Goal: Check status: Check status

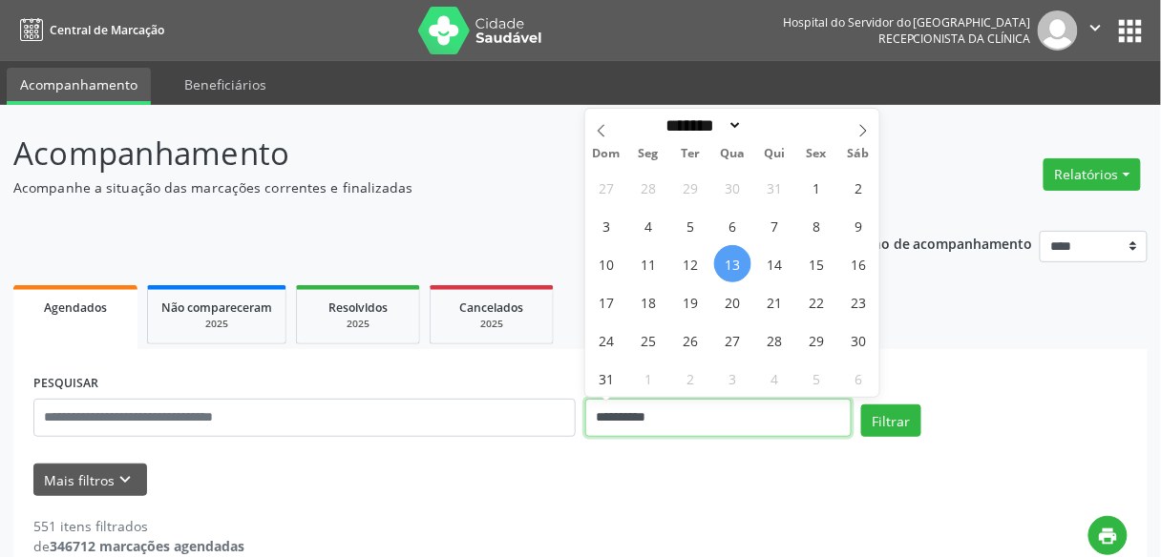
click at [666, 414] on input "**********" at bounding box center [718, 418] width 266 height 38
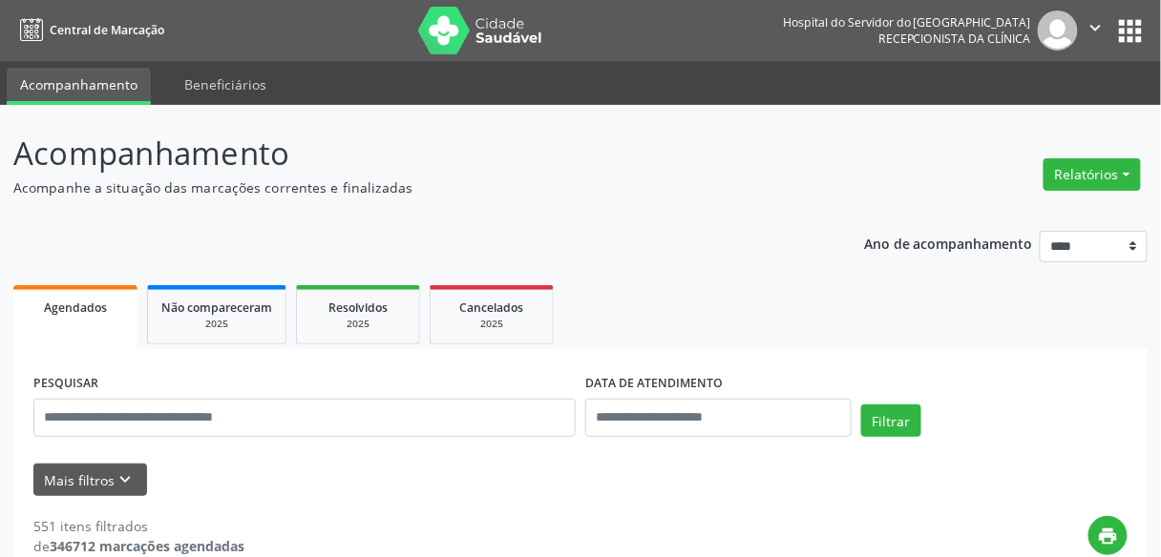
click at [500, 196] on p "Acompanhe a situação das marcações correntes e finalizadas" at bounding box center [410, 188] width 794 height 20
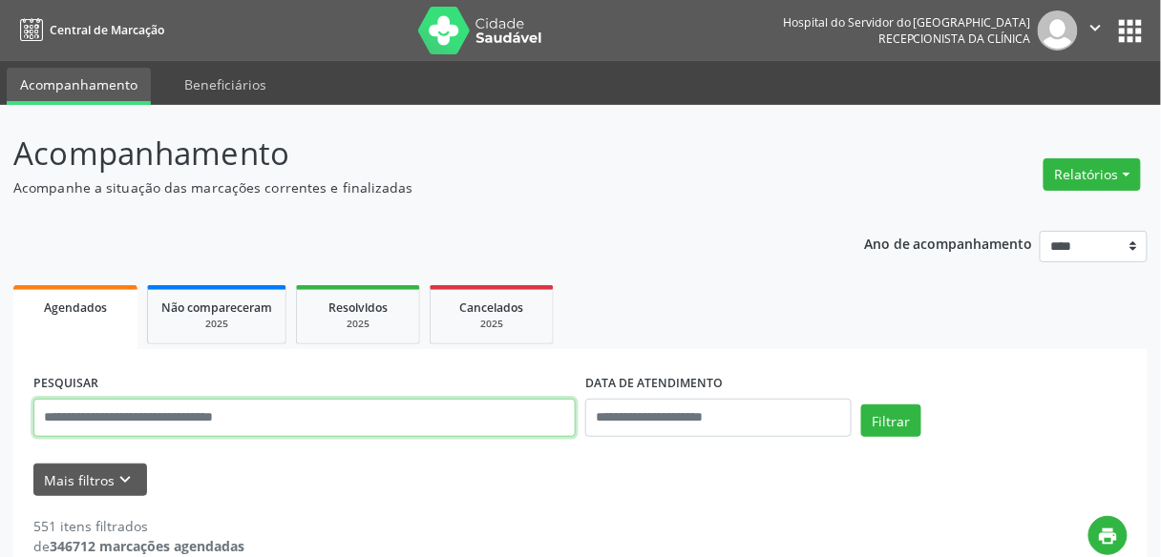
click at [267, 412] on input "text" at bounding box center [304, 418] width 542 height 38
paste input "**********"
type input "**********"
click at [861, 405] on button "Filtrar" at bounding box center [891, 421] width 60 height 32
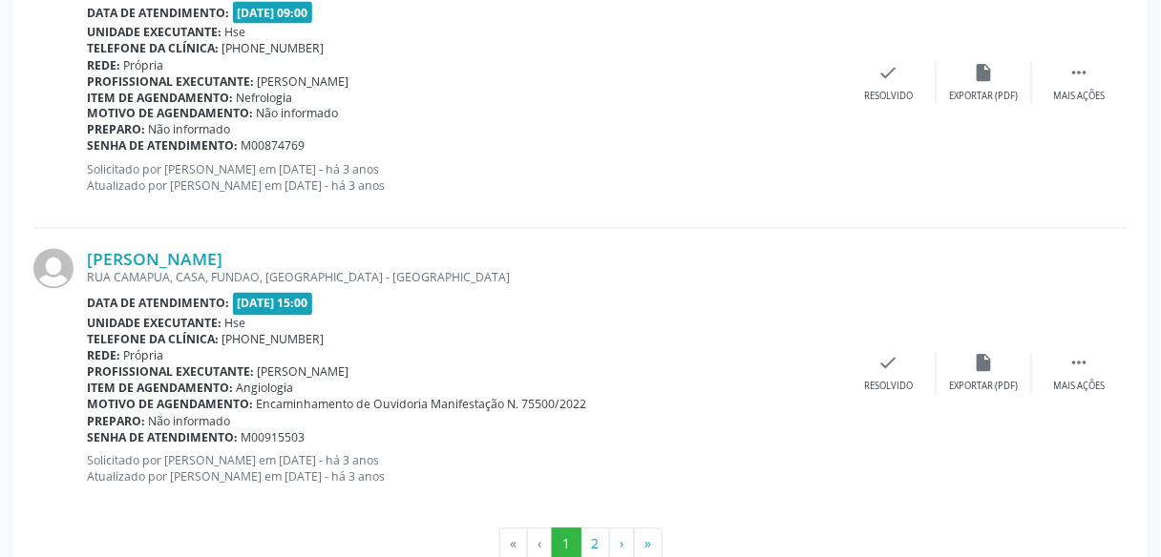
scroll to position [4467, 0]
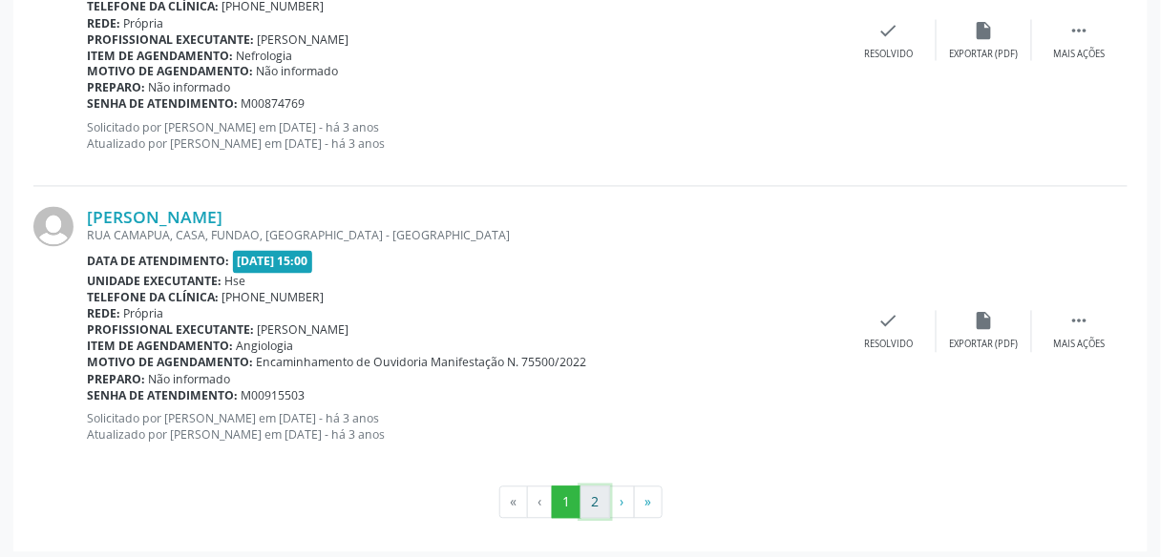
click at [589, 487] on button "2" at bounding box center [595, 503] width 30 height 32
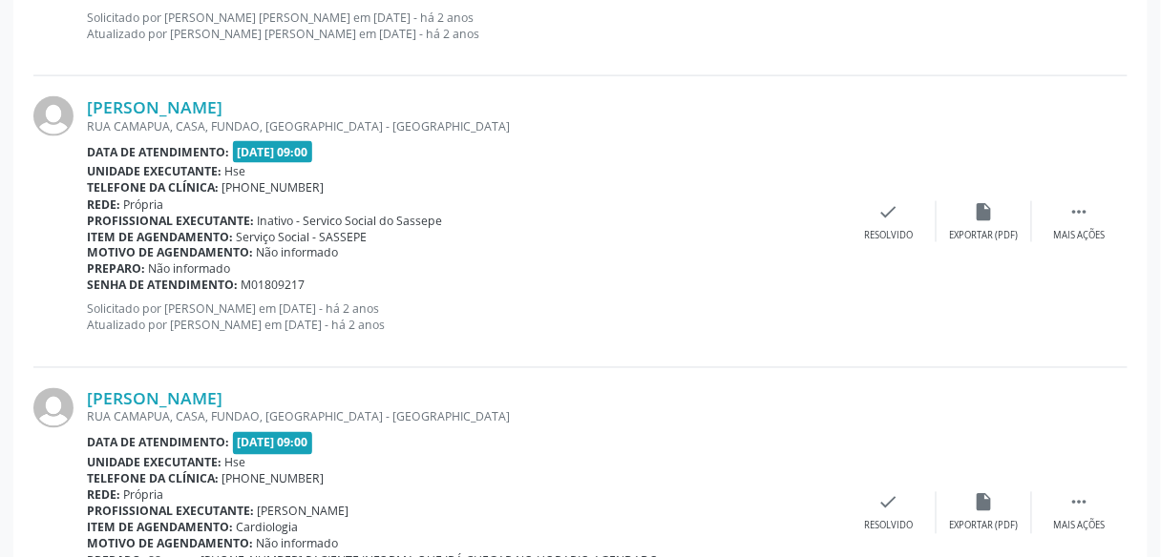
scroll to position [4281, 0]
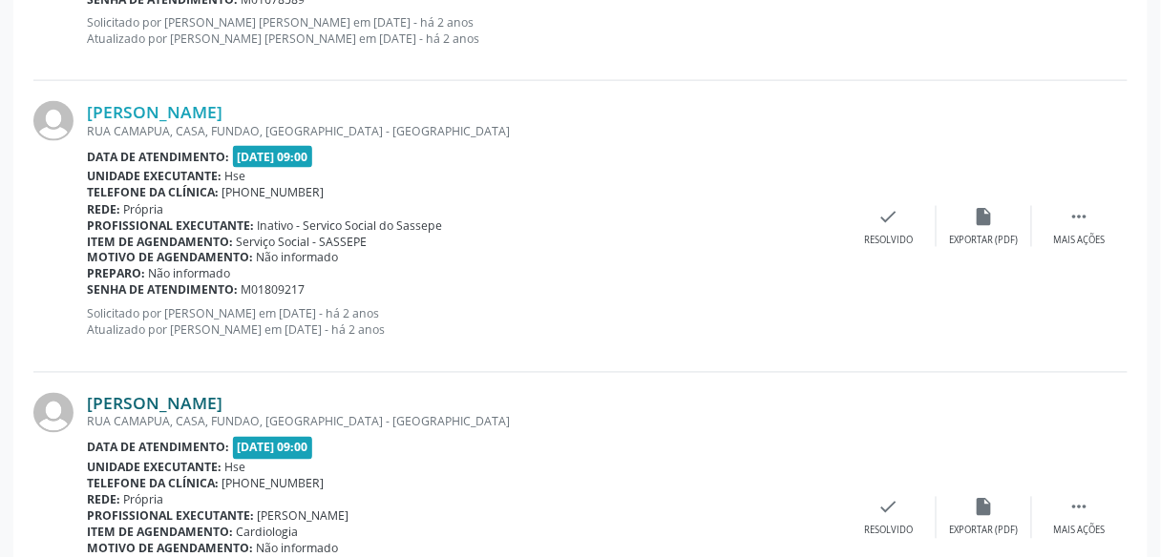
drag, startPoint x: 297, startPoint y: 390, endPoint x: 88, endPoint y: 395, distance: 209.1
click at [88, 395] on div "[PERSON_NAME]" at bounding box center [464, 403] width 754 height 21
copy link "[PERSON_NAME]"
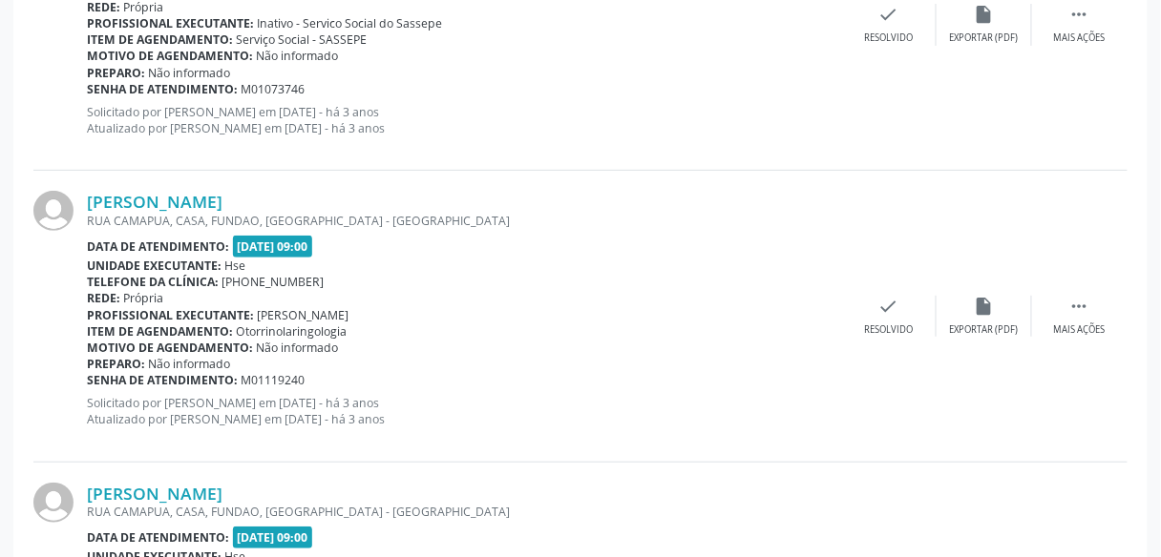
scroll to position [1836, 0]
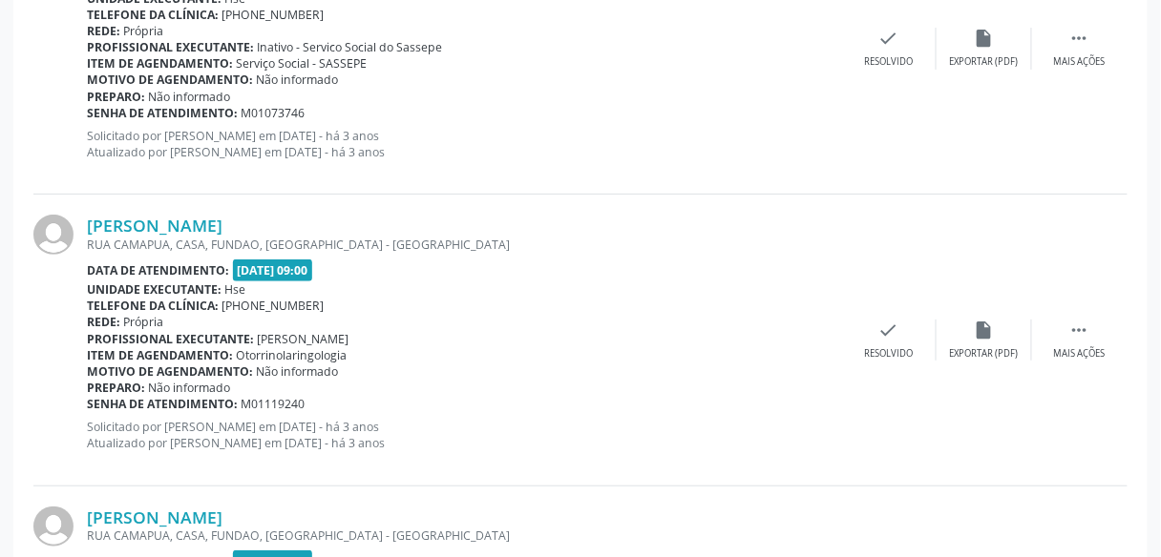
drag, startPoint x: 1161, startPoint y: 240, endPoint x: 1167, endPoint y: 123, distance: 116.6
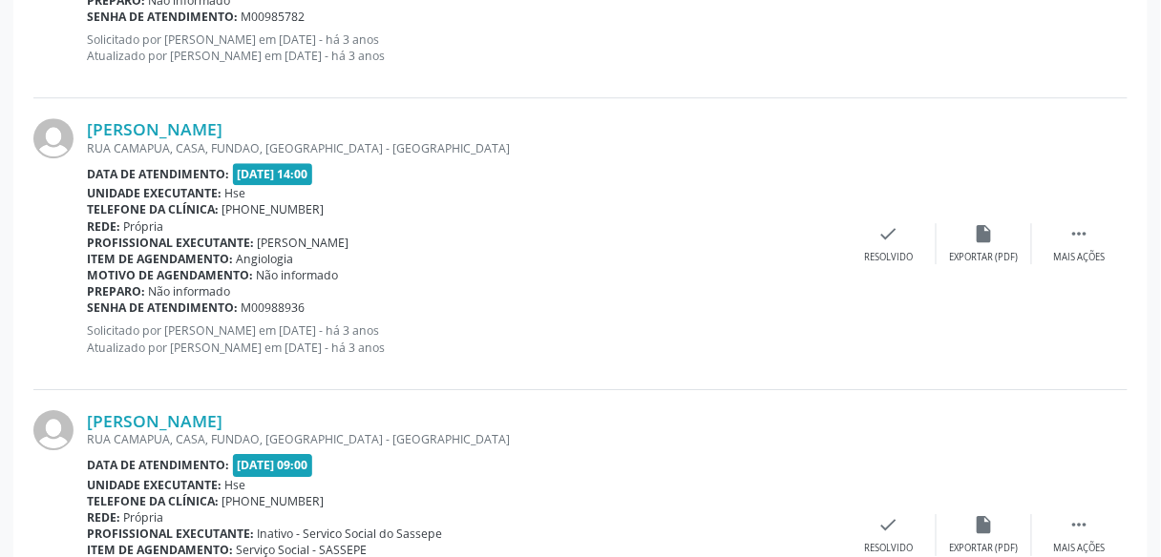
scroll to position [212, 0]
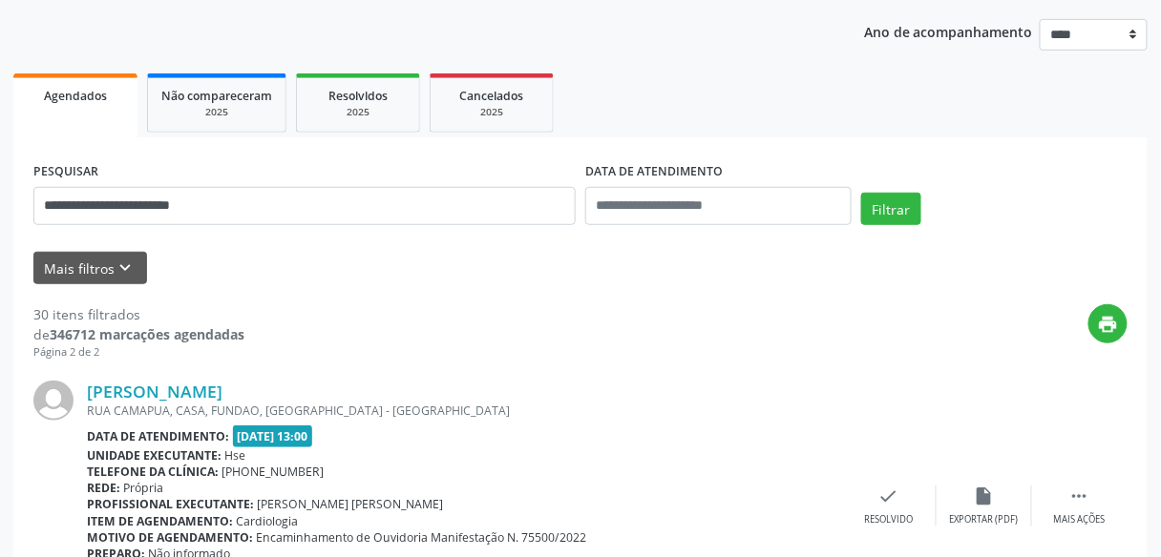
click at [798, 555] on div "Preparo: Não informado" at bounding box center [464, 554] width 754 height 16
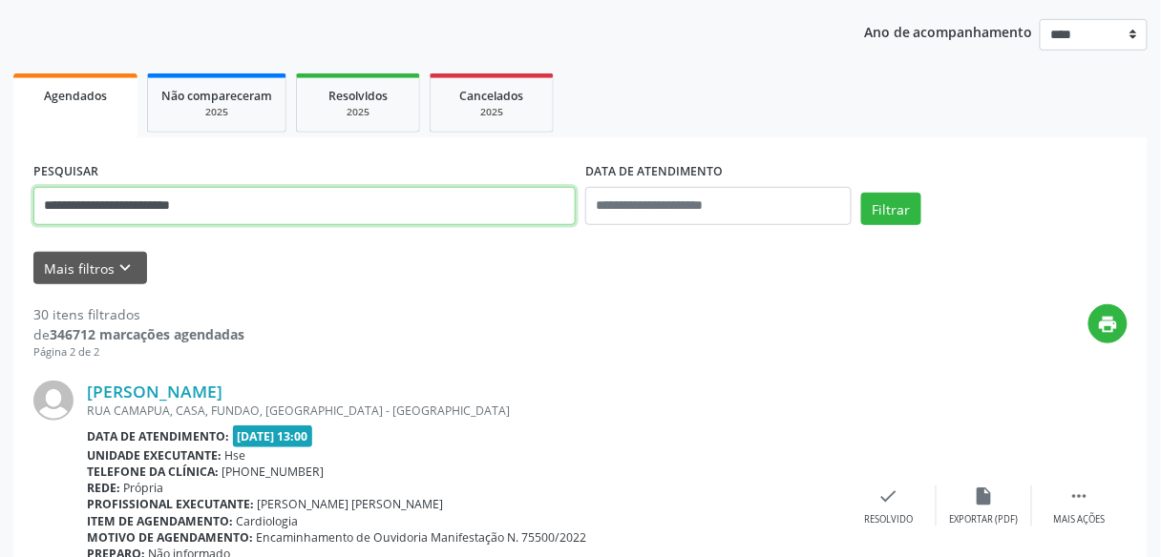
drag, startPoint x: 208, startPoint y: 204, endPoint x: 0, endPoint y: 233, distance: 210.1
type input "*"
type input "**********"
click at [861, 193] on button "Filtrar" at bounding box center [891, 209] width 60 height 32
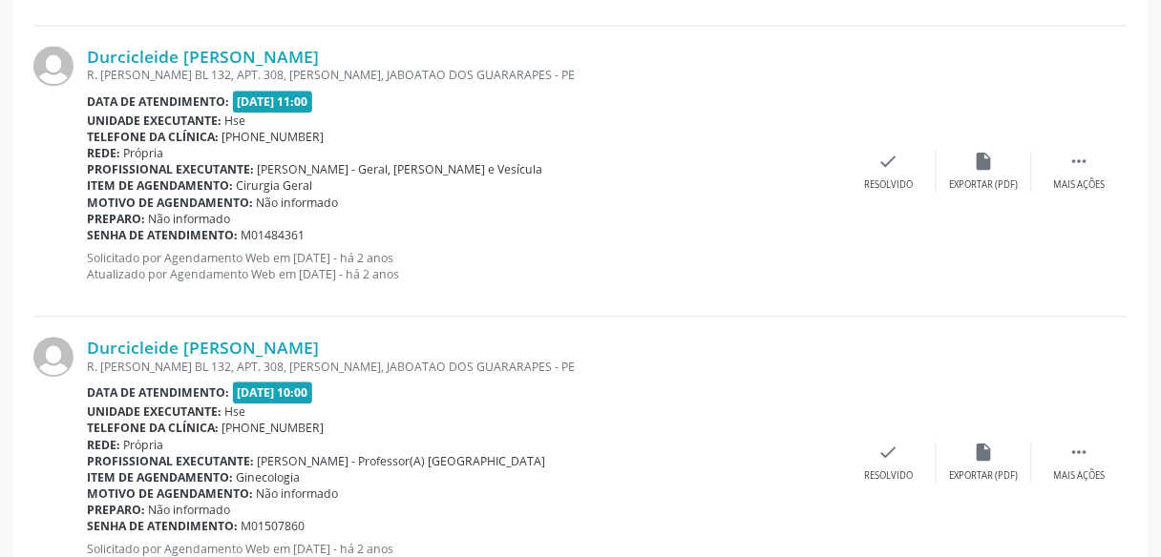
scroll to position [2085, 0]
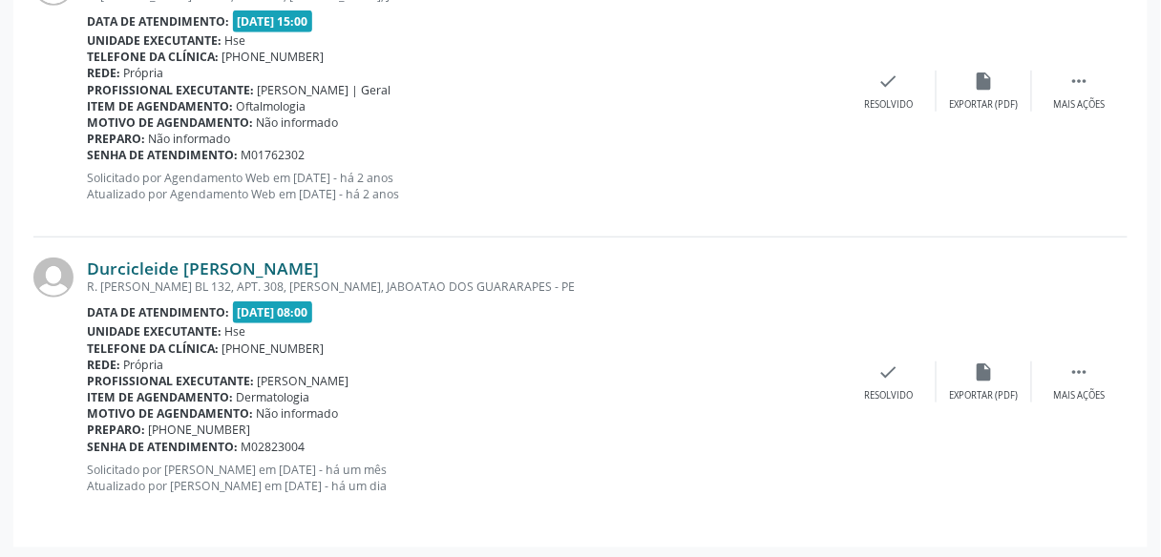
drag, startPoint x: 391, startPoint y: 255, endPoint x: 86, endPoint y: 263, distance: 305.6
click at [87, 263] on div "Durcicleide [PERSON_NAME]" at bounding box center [464, 268] width 754 height 21
copy link "Durcicleide [PERSON_NAME]"
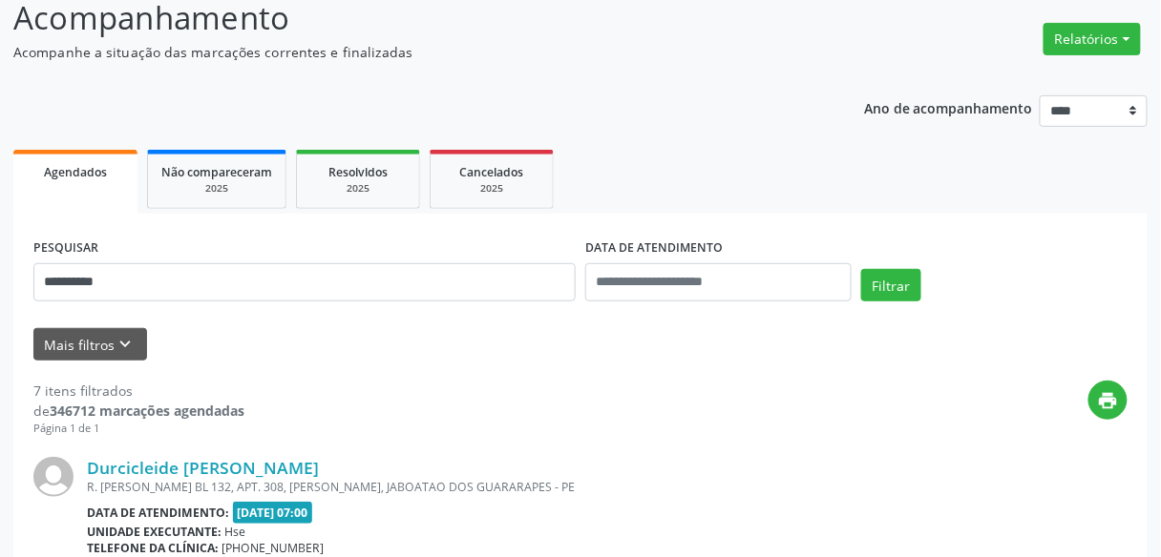
scroll to position [0, 0]
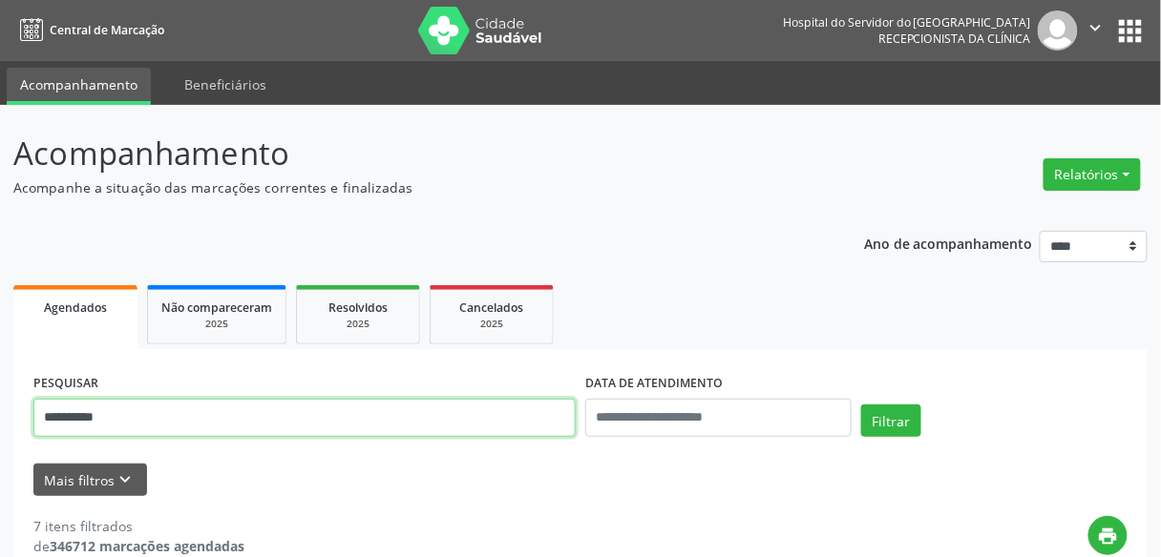
drag, startPoint x: 124, startPoint y: 416, endPoint x: 0, endPoint y: 438, distance: 126.0
paste input "**********"
click at [861, 405] on button "Filtrar" at bounding box center [891, 421] width 60 height 32
drag, startPoint x: 0, startPoint y: 438, endPoint x: 217, endPoint y: 409, distance: 218.7
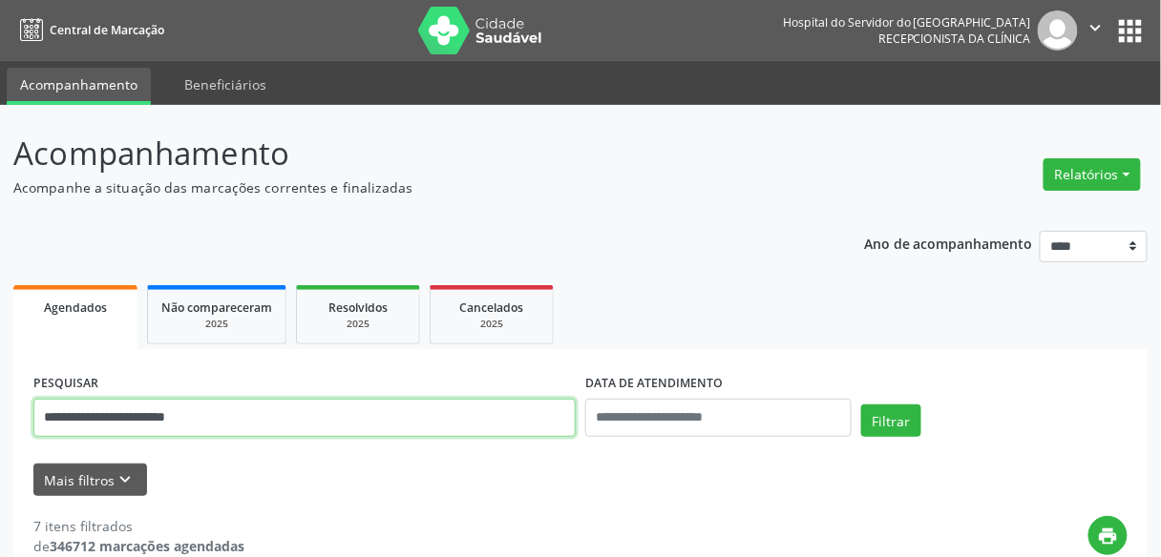
click at [228, 409] on input "**********" at bounding box center [304, 418] width 542 height 38
type input "*"
type input "**********"
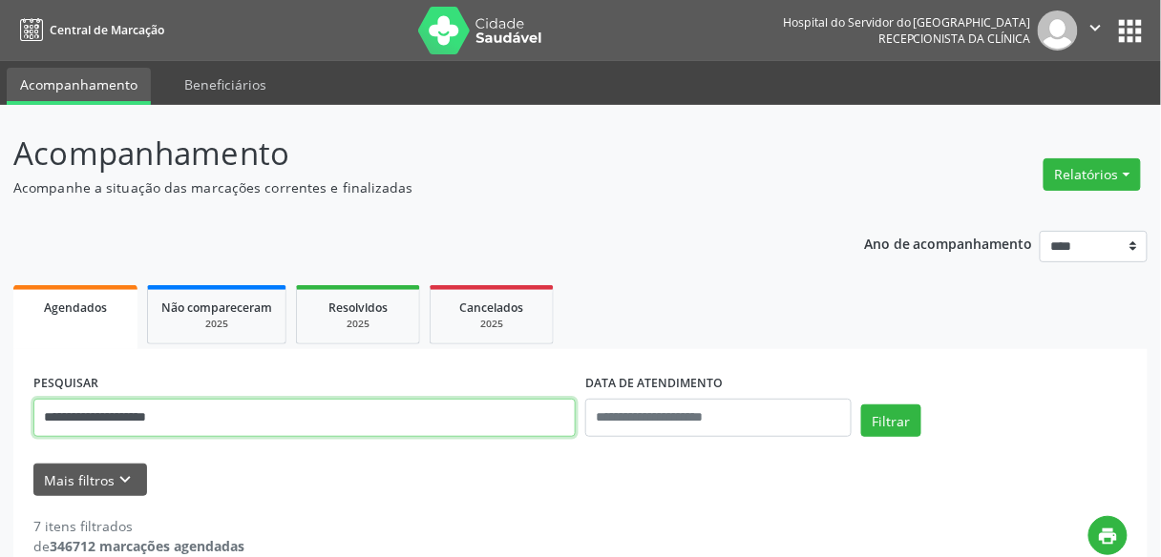
click at [861, 405] on button "Filtrar" at bounding box center [891, 421] width 60 height 32
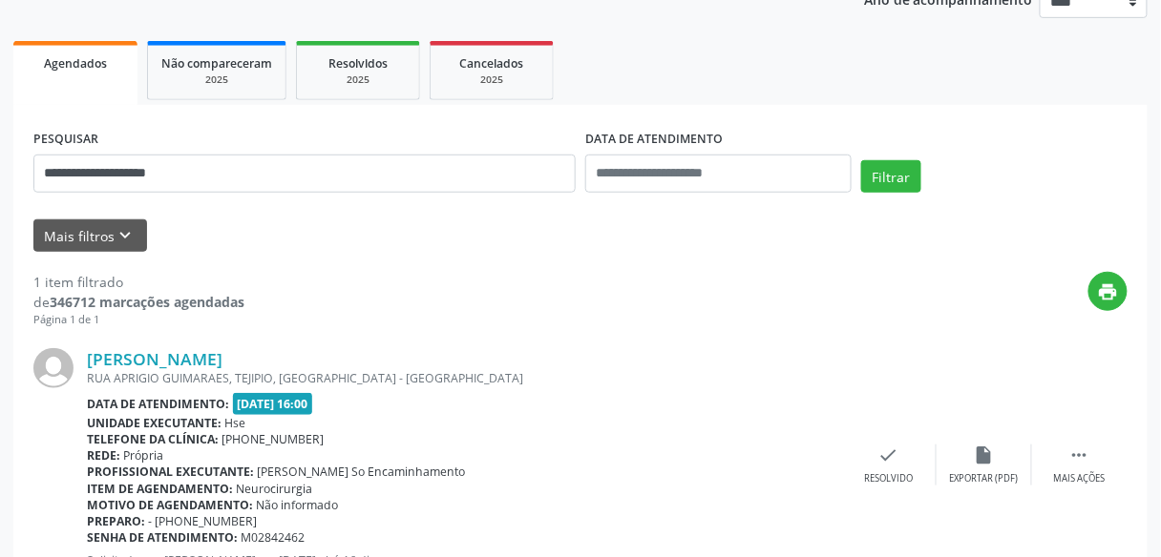
scroll to position [322, 0]
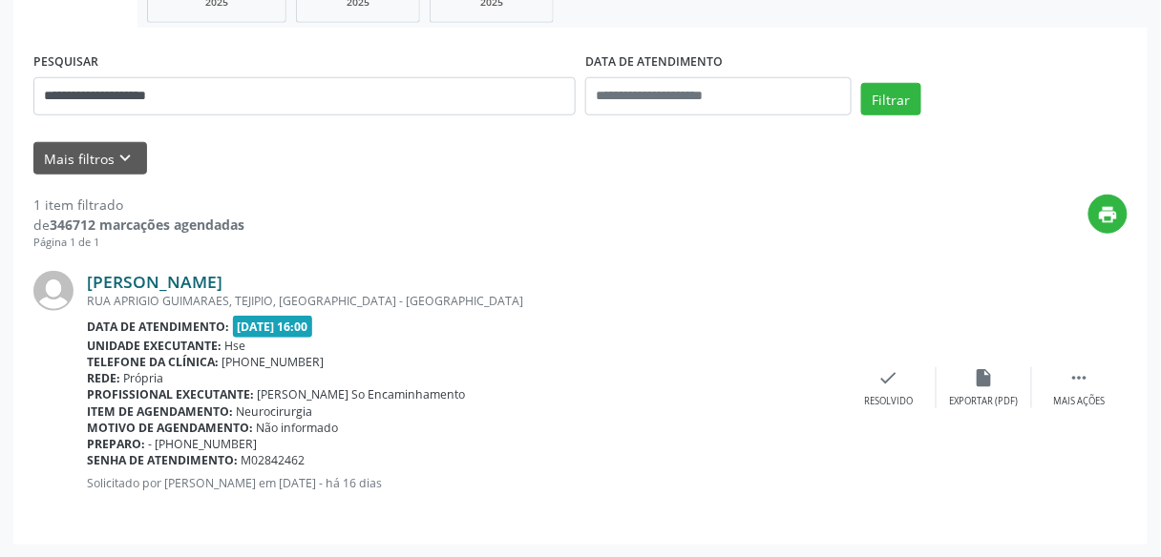
click at [222, 276] on link "[PERSON_NAME]" at bounding box center [155, 281] width 136 height 21
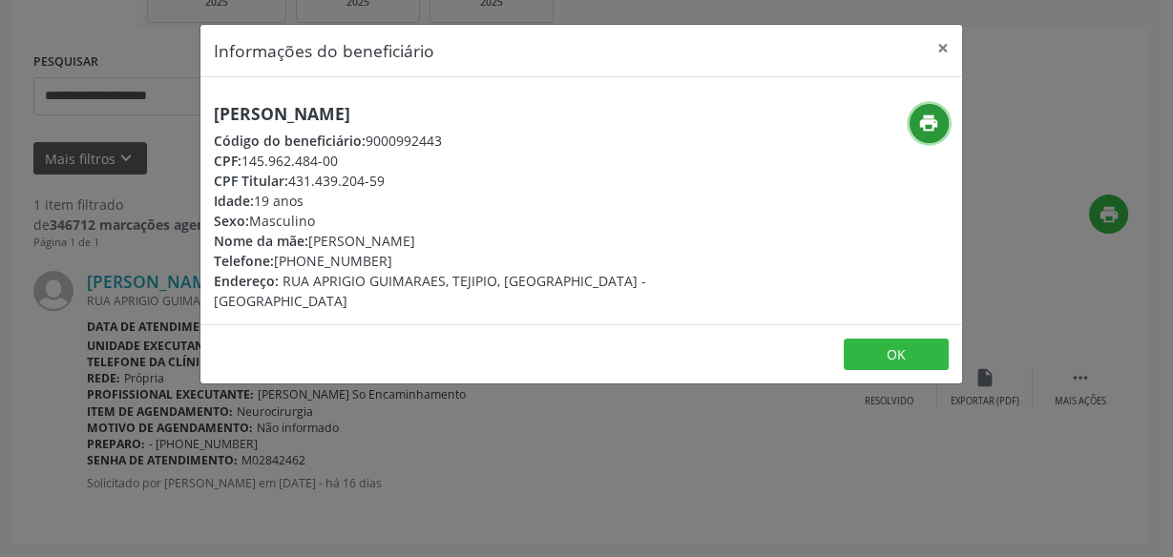
click at [920, 107] on button "print" at bounding box center [929, 123] width 39 height 39
drag, startPoint x: 457, startPoint y: 114, endPoint x: 201, endPoint y: 103, distance: 256.0
click at [201, 104] on div "[PERSON_NAME] Código do beneficiário: 9000992443 CPF: 145.962.484-00 CPF Titula…" at bounding box center [454, 207] width 508 height 207
copy h5 "[PERSON_NAME]"
click at [939, 40] on button "×" at bounding box center [943, 48] width 38 height 47
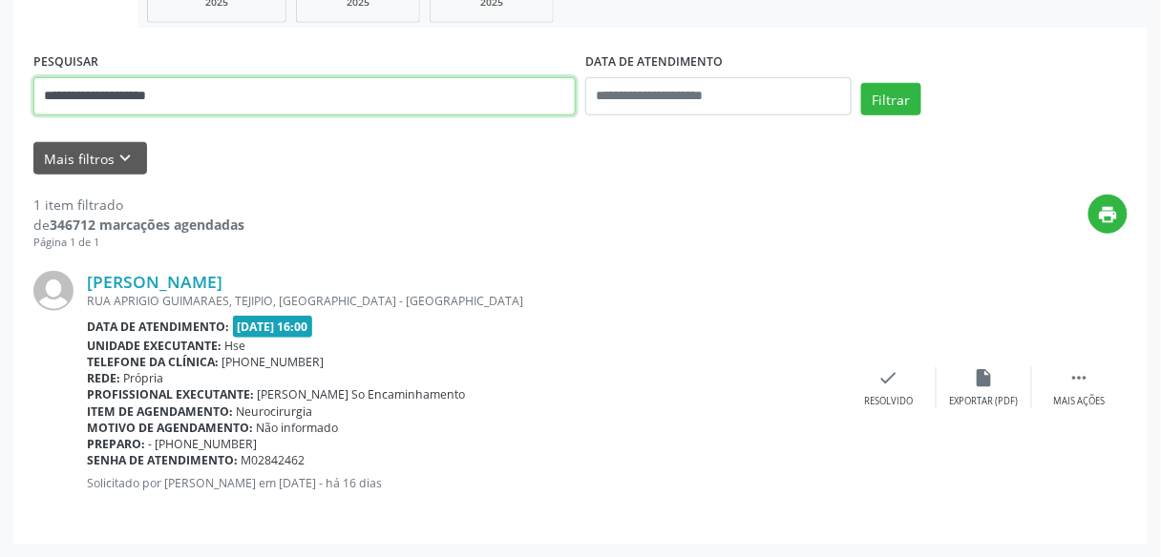
drag, startPoint x: 209, startPoint y: 81, endPoint x: 0, endPoint y: 72, distance: 209.3
click at [0, 72] on div "**********" at bounding box center [580, 170] width 1161 height 775
paste input "**********"
type input "**********"
click at [861, 83] on button "Filtrar" at bounding box center [891, 99] width 60 height 32
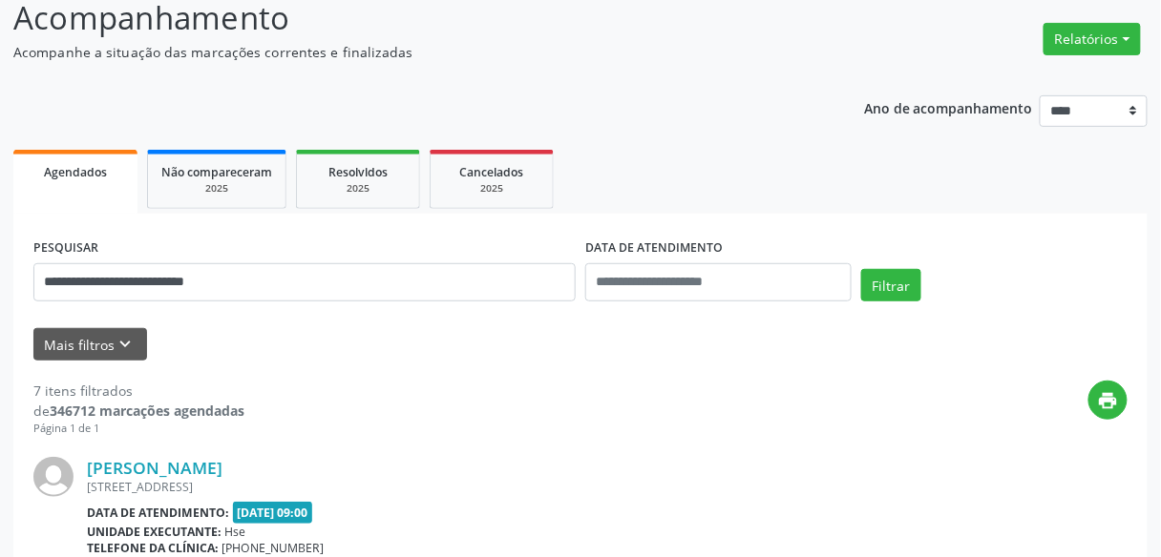
scroll to position [0, 0]
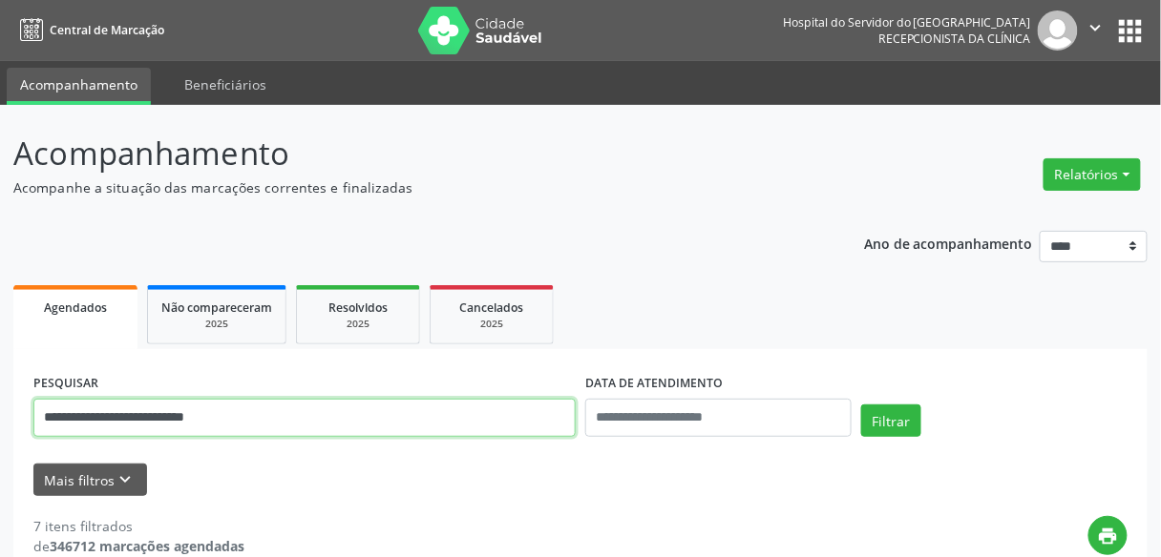
drag, startPoint x: 278, startPoint y: 421, endPoint x: 0, endPoint y: 434, distance: 278.1
type input "**********"
click at [861, 405] on button "Filtrar" at bounding box center [891, 421] width 60 height 32
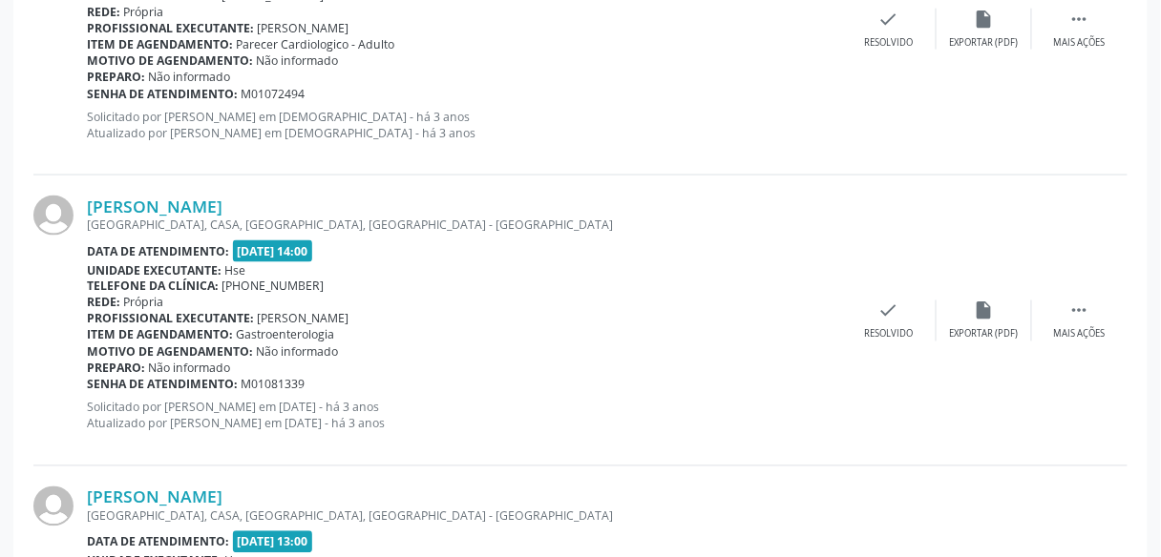
scroll to position [2958, 0]
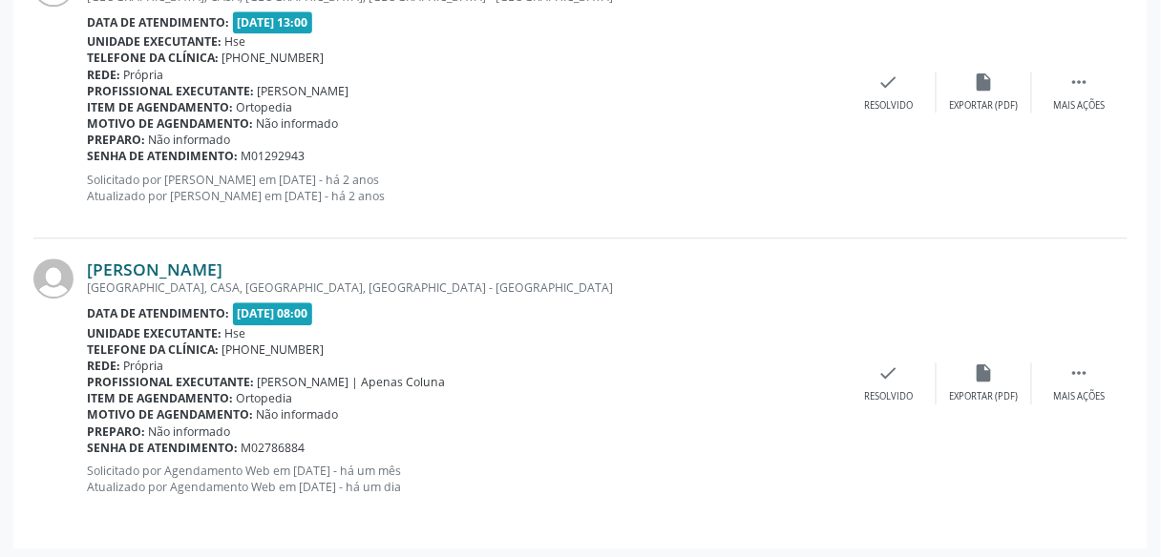
drag, startPoint x: 411, startPoint y: 260, endPoint x: 90, endPoint y: 264, distance: 321.7
click at [90, 264] on div "[PERSON_NAME]" at bounding box center [464, 269] width 754 height 21
copy link "[PERSON_NAME]"
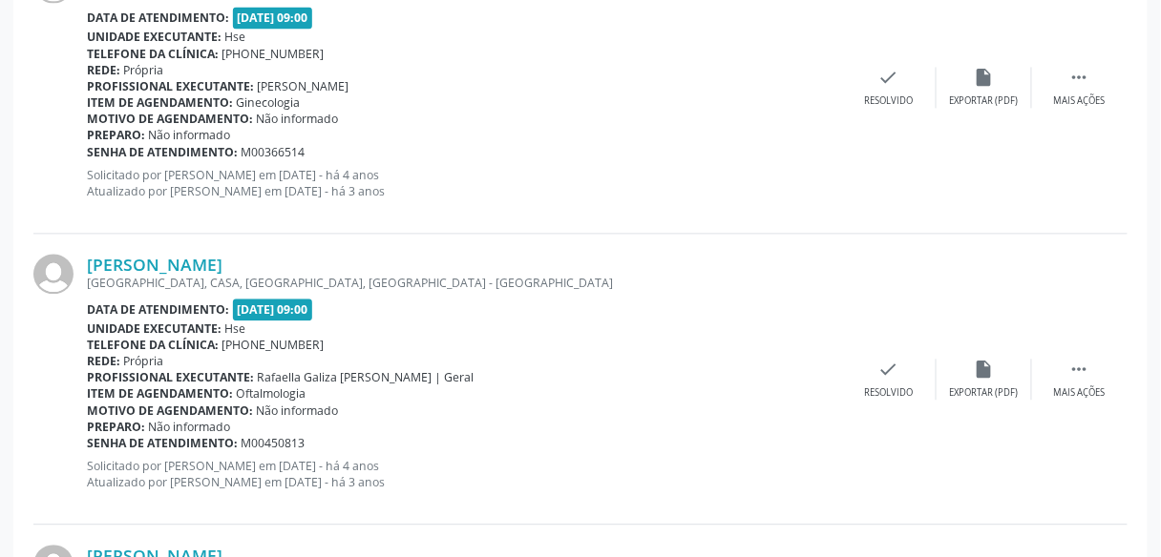
drag, startPoint x: 1155, startPoint y: 184, endPoint x: 1159, endPoint y: 63, distance: 121.3
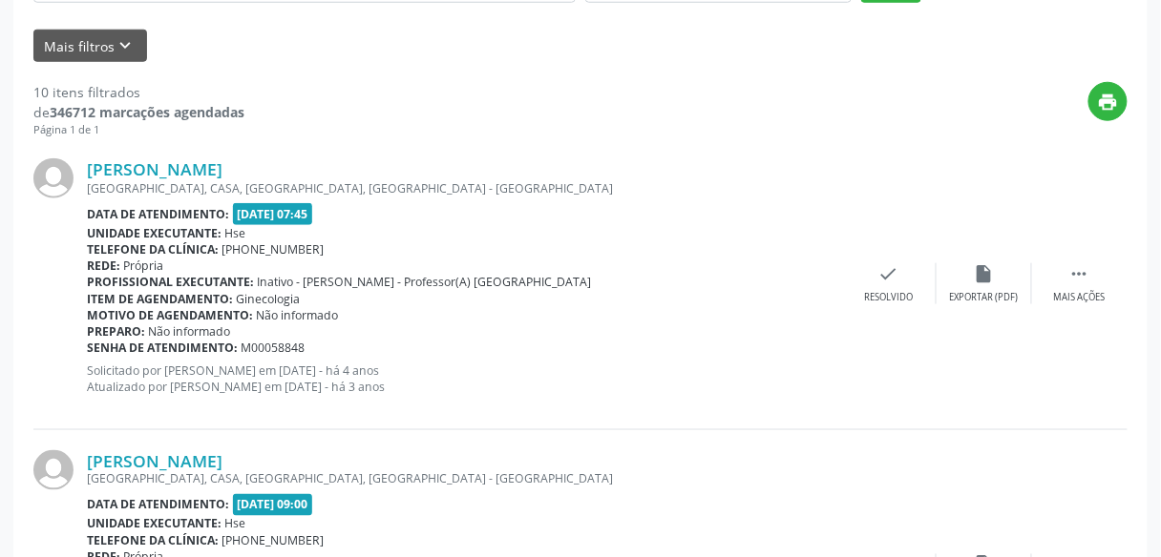
scroll to position [0, 0]
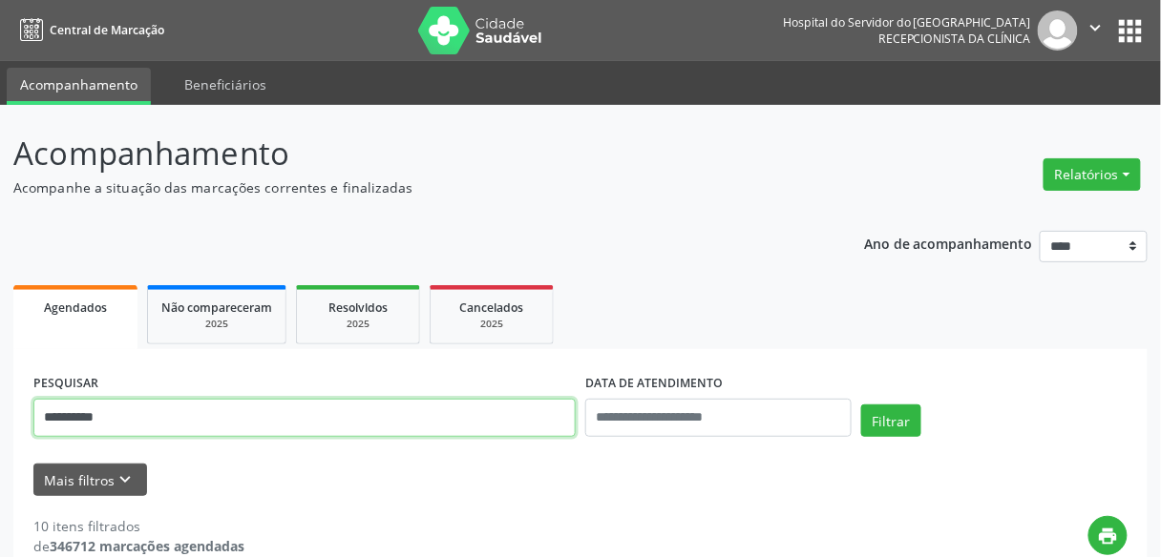
drag, startPoint x: 284, startPoint y: 412, endPoint x: 0, endPoint y: 440, distance: 285.8
click at [861, 405] on button "Filtrar" at bounding box center [891, 421] width 60 height 32
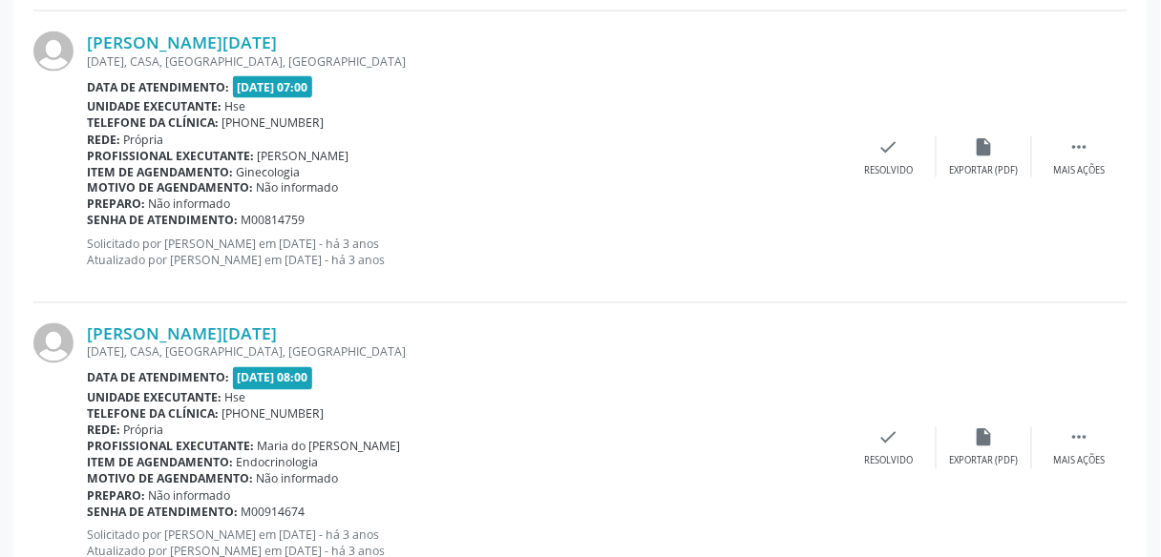
scroll to position [4467, 0]
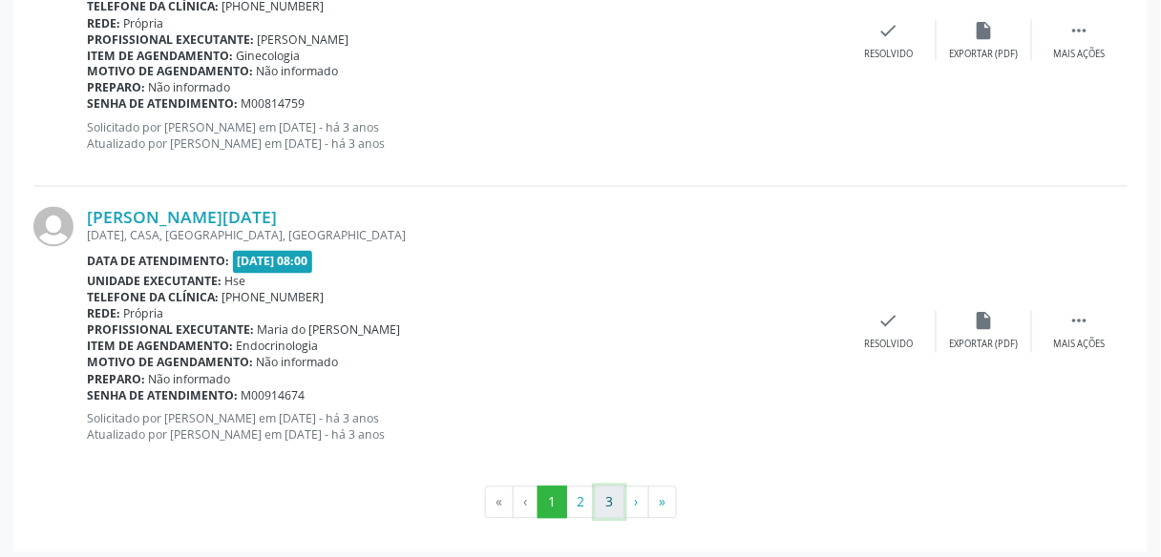
click at [599, 493] on button "3" at bounding box center [610, 503] width 30 height 32
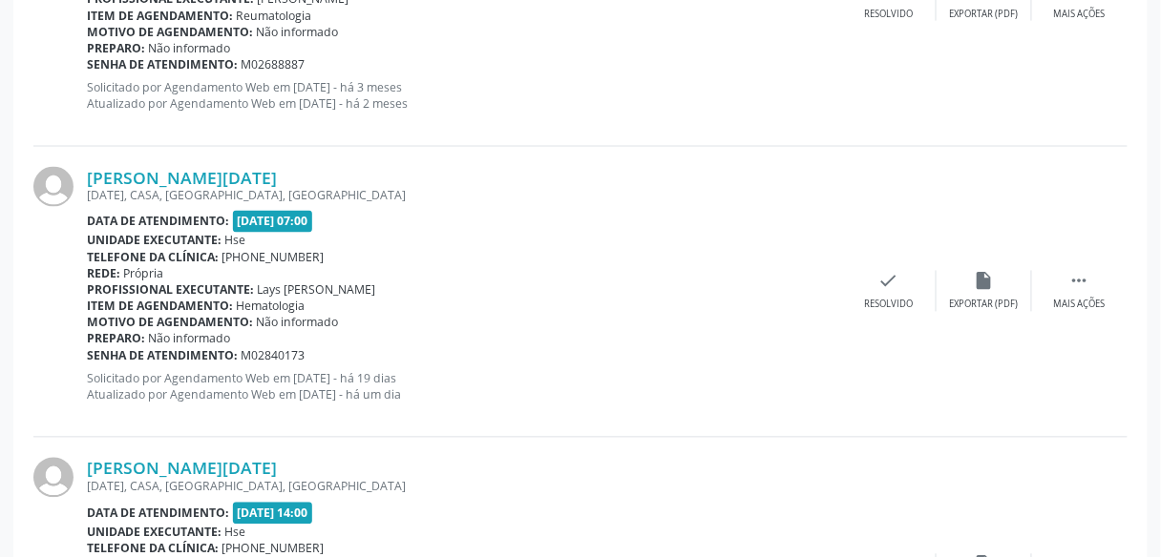
scroll to position [736, 0]
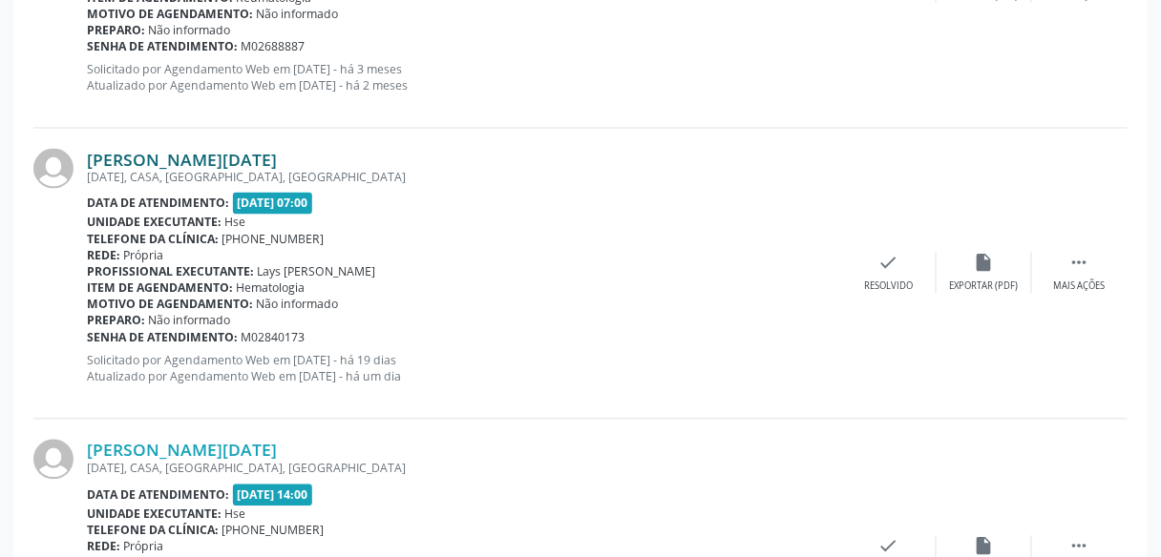
drag, startPoint x: 302, startPoint y: 149, endPoint x: 90, endPoint y: 149, distance: 211.9
click at [90, 149] on div "[PERSON_NAME][DATE]" at bounding box center [464, 159] width 754 height 21
copy link "[PERSON_NAME][DATE]"
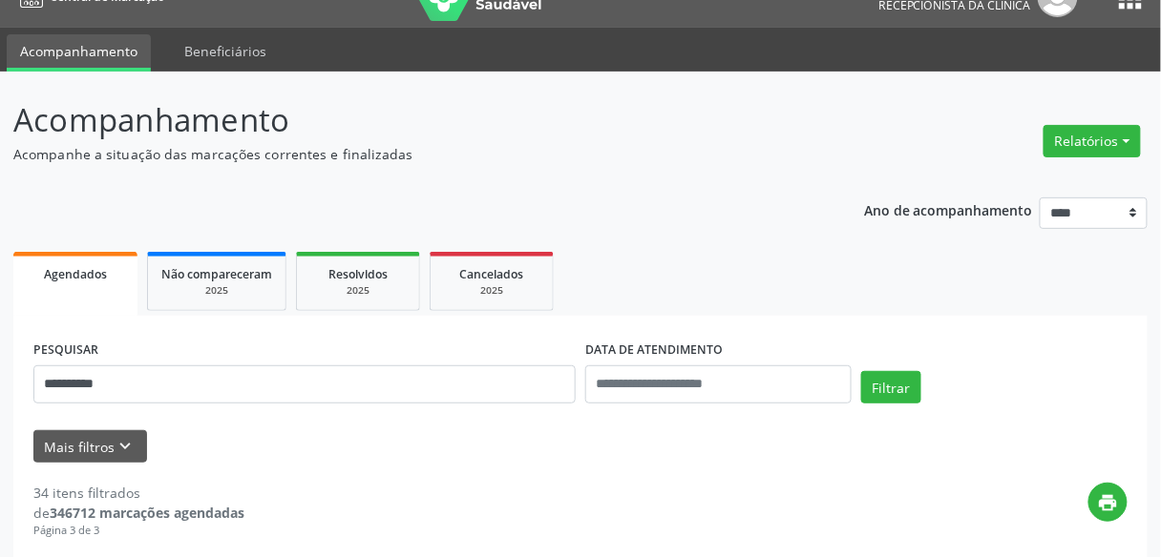
scroll to position [30, 0]
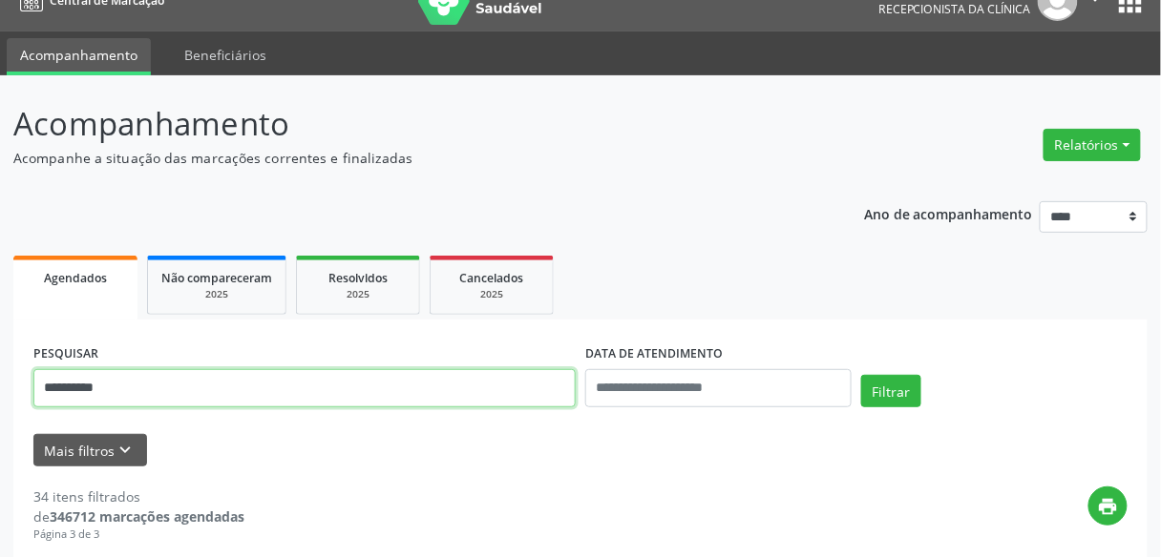
drag, startPoint x: 269, startPoint y: 377, endPoint x: 0, endPoint y: 443, distance: 277.1
click at [861, 375] on button "Filtrar" at bounding box center [891, 391] width 60 height 32
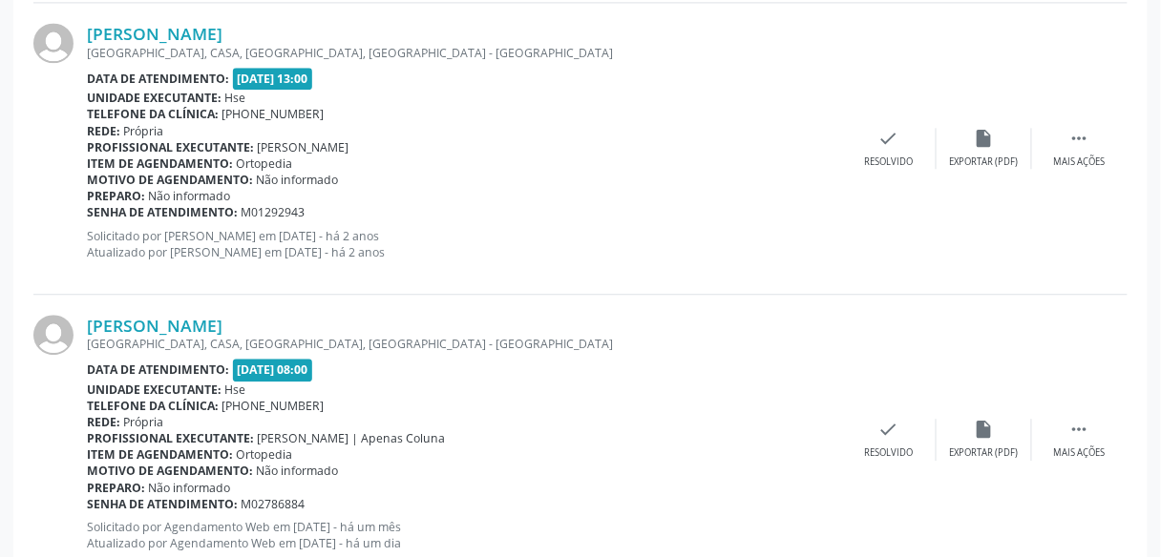
scroll to position [2958, 0]
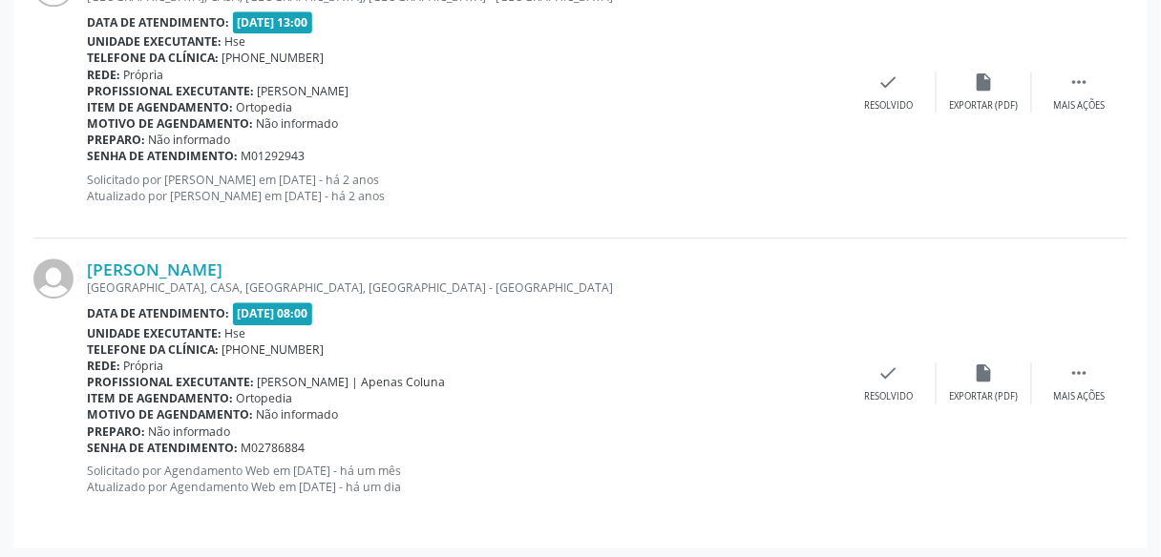
drag, startPoint x: 413, startPoint y: 264, endPoint x: 83, endPoint y: 269, distance: 330.3
click at [83, 269] on div "[PERSON_NAME] [GEOGRAPHIC_DATA], [GEOGRAPHIC_DATA], [GEOGRAPHIC_DATA], [GEOGRAP…" at bounding box center [580, 384] width 1094 height 290
copy div "[PERSON_NAME]"
click at [723, 222] on div "[PERSON_NAME] [GEOGRAPHIC_DATA], [GEOGRAPHIC_DATA], [GEOGRAPHIC_DATA], [GEOGRAP…" at bounding box center [580, 92] width 1094 height 291
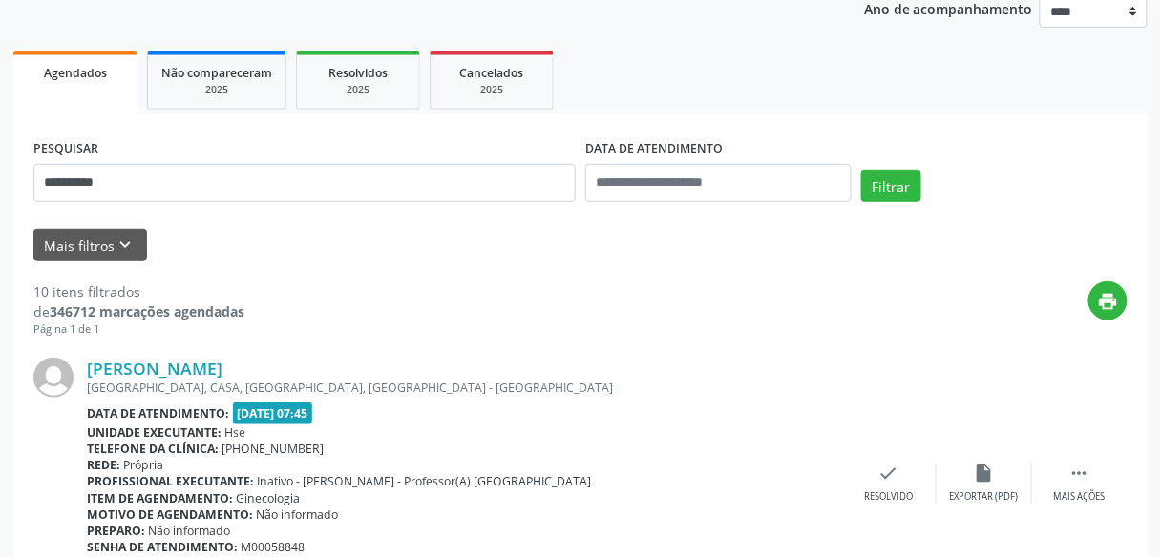
scroll to position [33, 0]
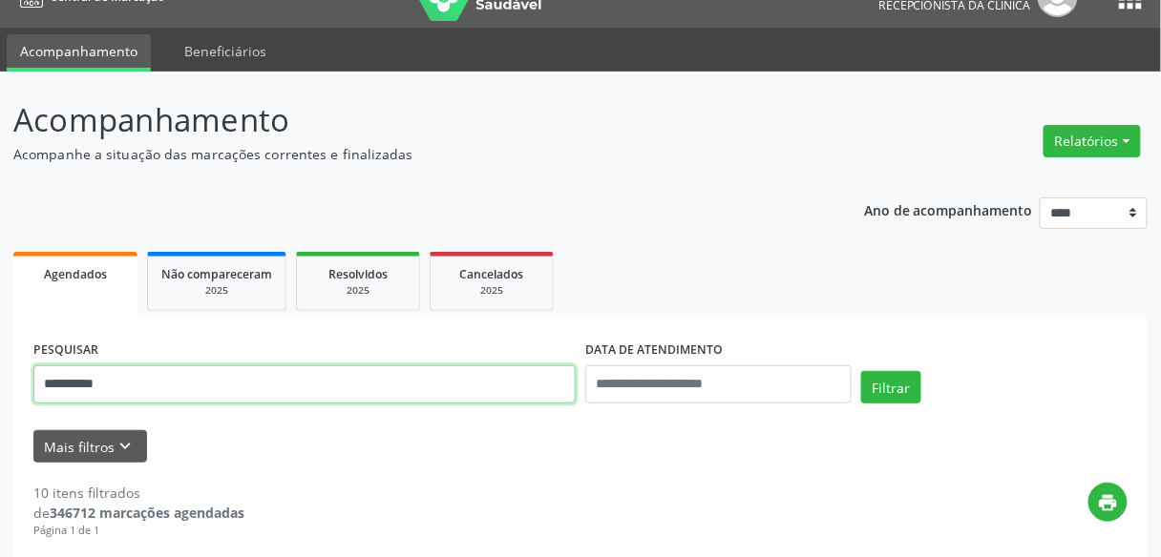
click at [391, 385] on input "**********" at bounding box center [304, 385] width 542 height 38
drag, startPoint x: 391, startPoint y: 385, endPoint x: 0, endPoint y: 448, distance: 396.4
click at [861, 371] on button "Filtrar" at bounding box center [891, 387] width 60 height 32
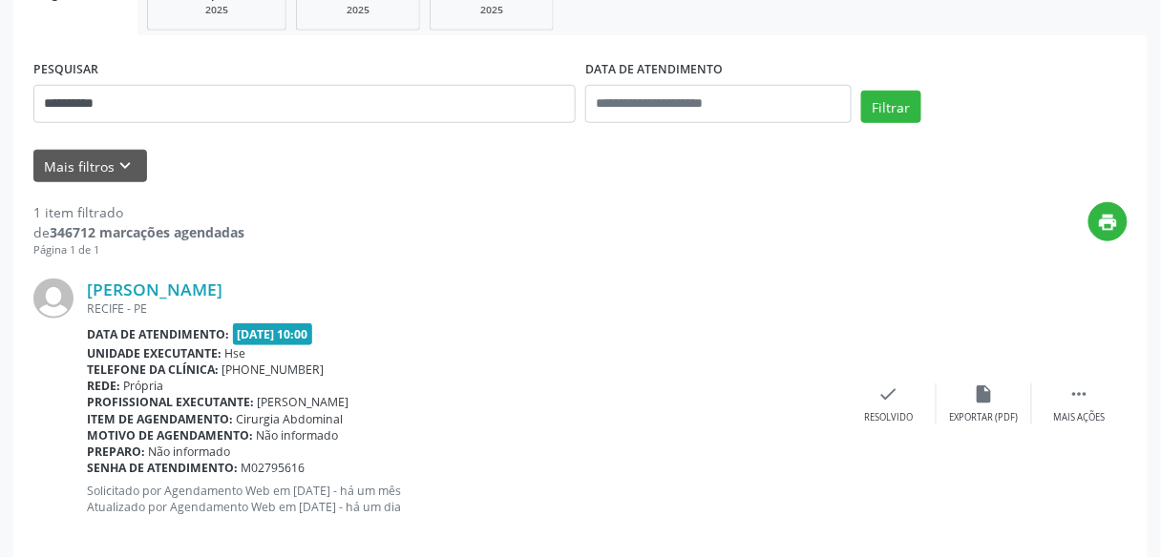
scroll to position [339, 0]
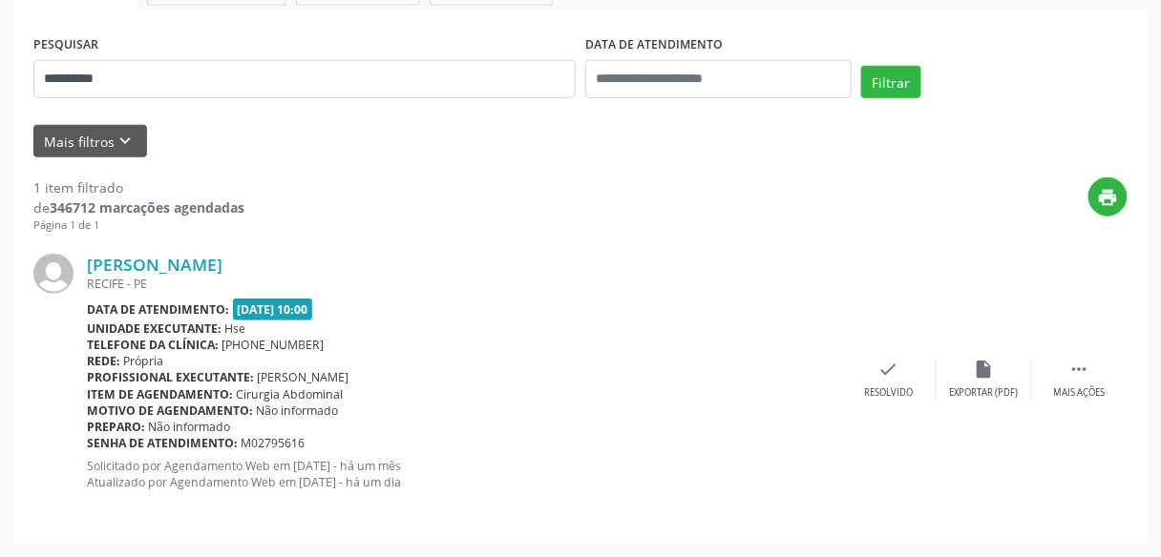
drag, startPoint x: 309, startPoint y: 260, endPoint x: 83, endPoint y: 263, distance: 226.3
click at [83, 263] on div "[PERSON_NAME] [GEOGRAPHIC_DATA] - [GEOGRAPHIC_DATA] Data de atendimento: [DATE]…" at bounding box center [580, 379] width 1094 height 290
copy div "[PERSON_NAME]"
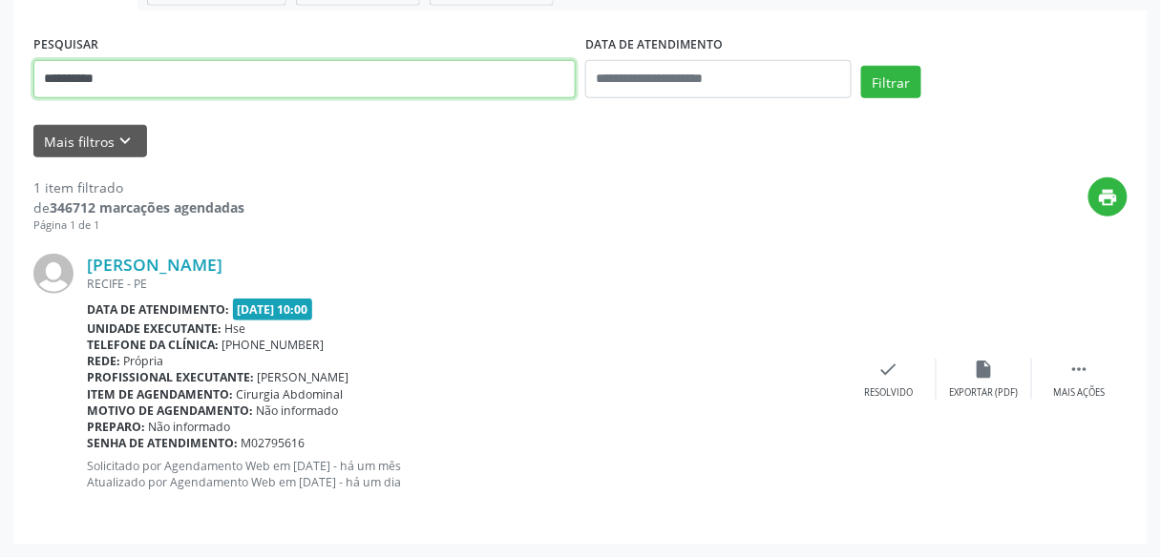
click at [172, 63] on input "**********" at bounding box center [304, 79] width 542 height 38
click at [861, 66] on button "Filtrar" at bounding box center [891, 82] width 60 height 32
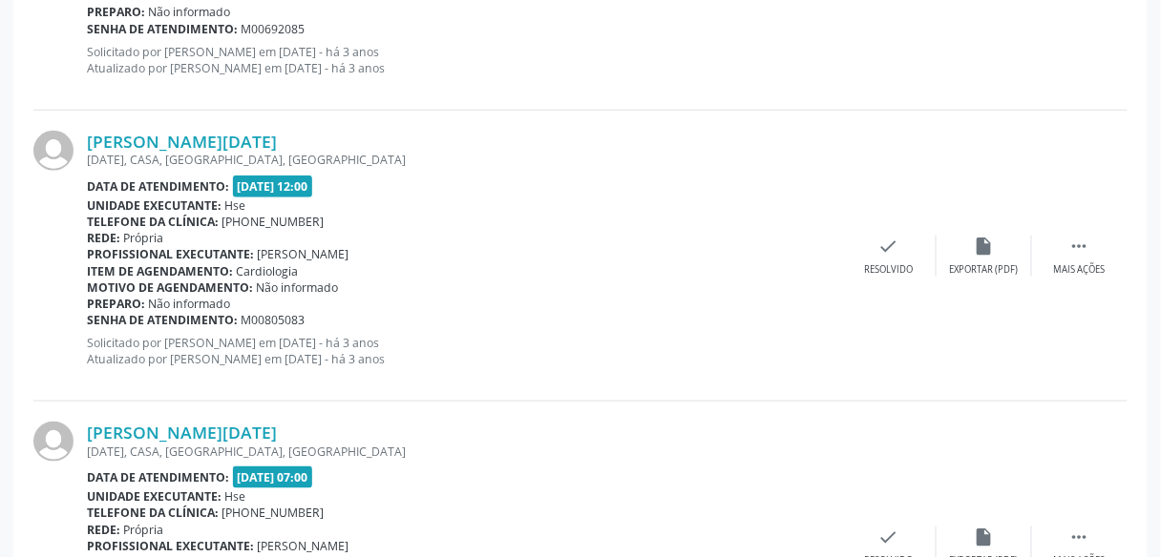
scroll to position [4467, 0]
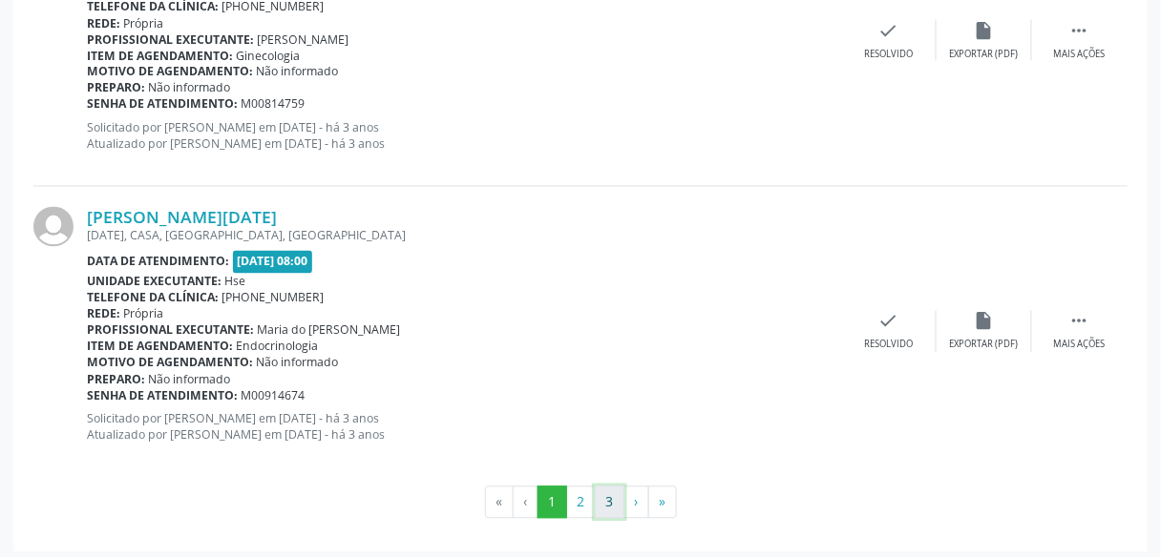
click at [618, 501] on button "3" at bounding box center [610, 503] width 30 height 32
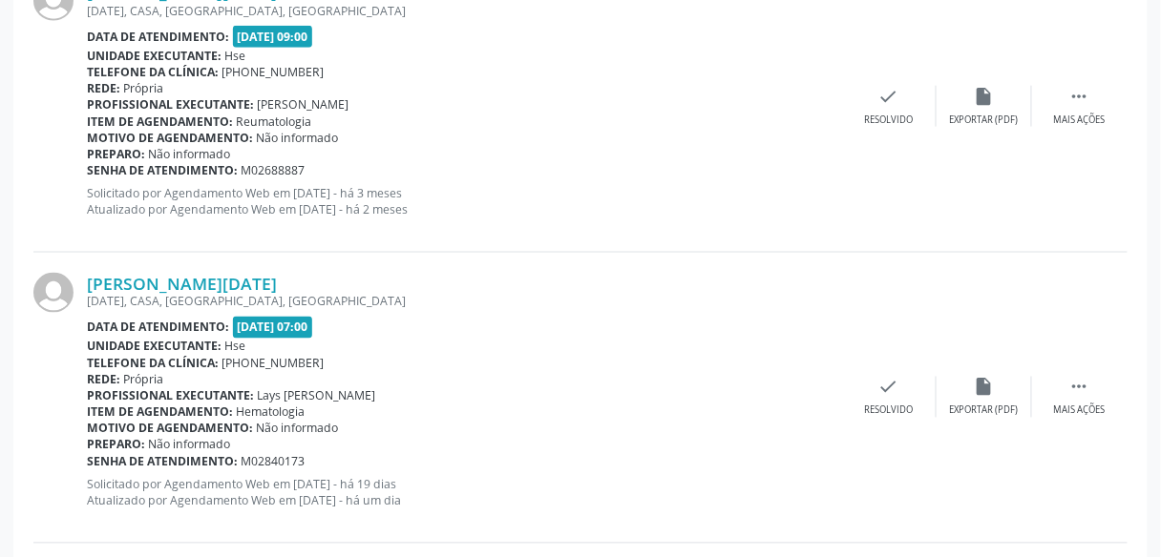
scroll to position [612, 0]
click at [143, 277] on link "[PERSON_NAME][DATE]" at bounding box center [182, 283] width 190 height 21
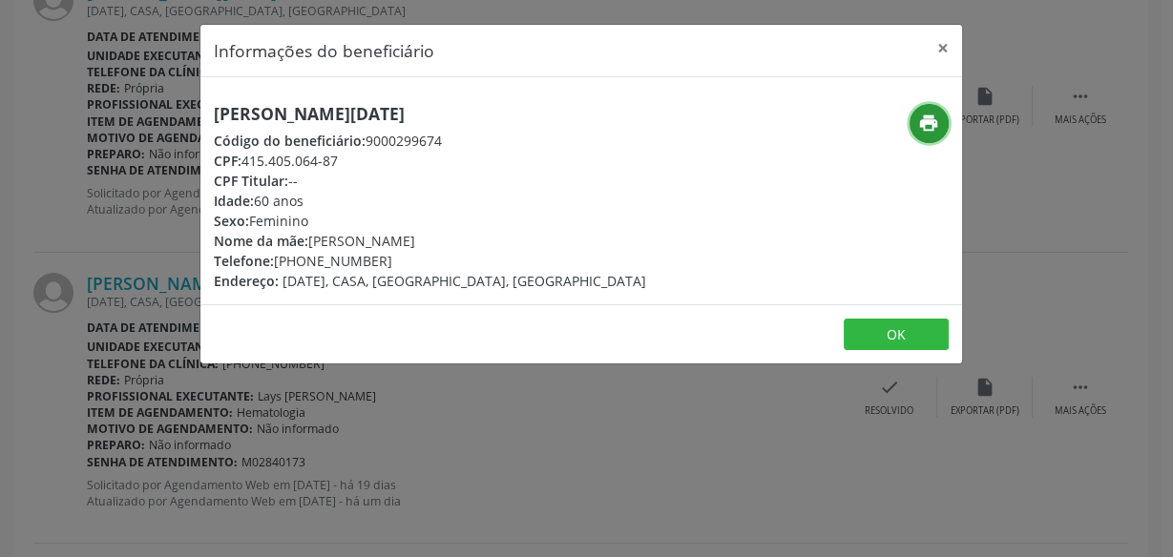
click at [919, 121] on icon "print" at bounding box center [928, 123] width 21 height 21
click at [278, 121] on h5 "[PERSON_NAME][DATE]" at bounding box center [430, 114] width 432 height 20
copy div "[PERSON_NAME][DATE]"
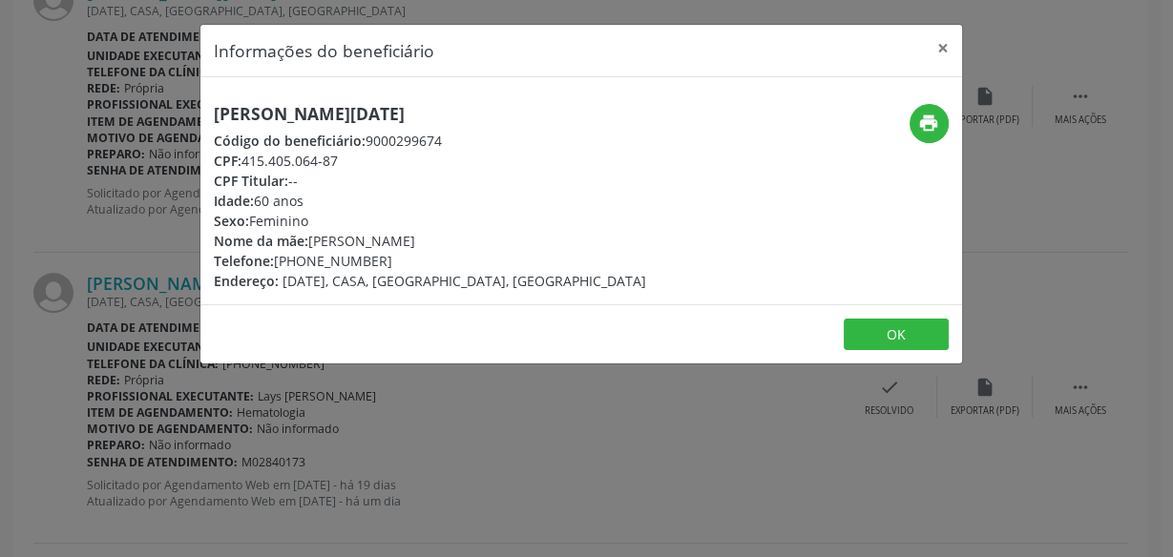
click at [110, 199] on div "Informações do beneficiário × [PERSON_NAME][DATE] Código do beneficiário: 90002…" at bounding box center [586, 278] width 1173 height 557
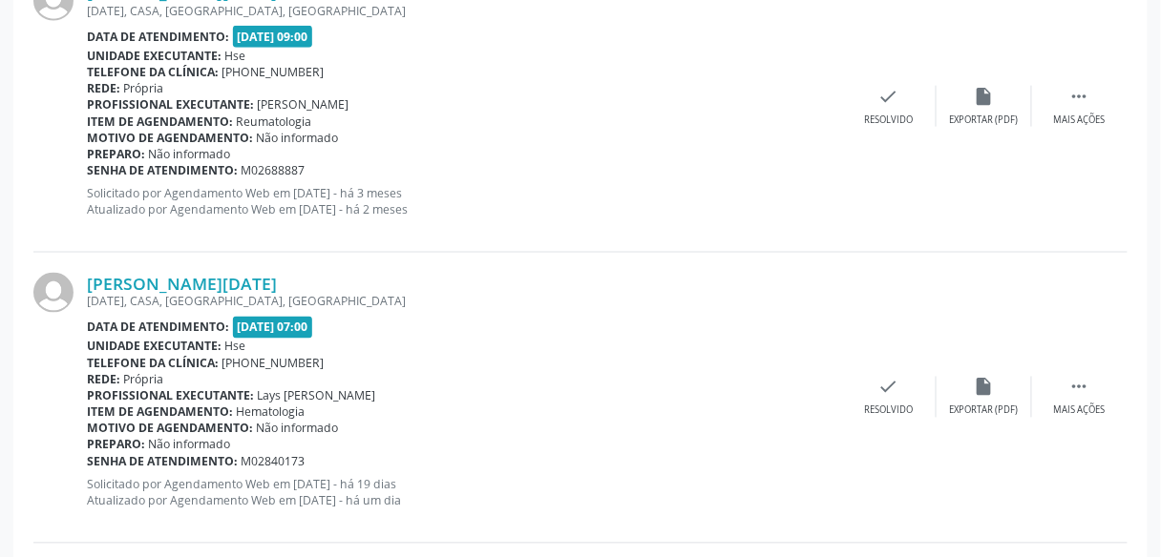
scroll to position [0, 0]
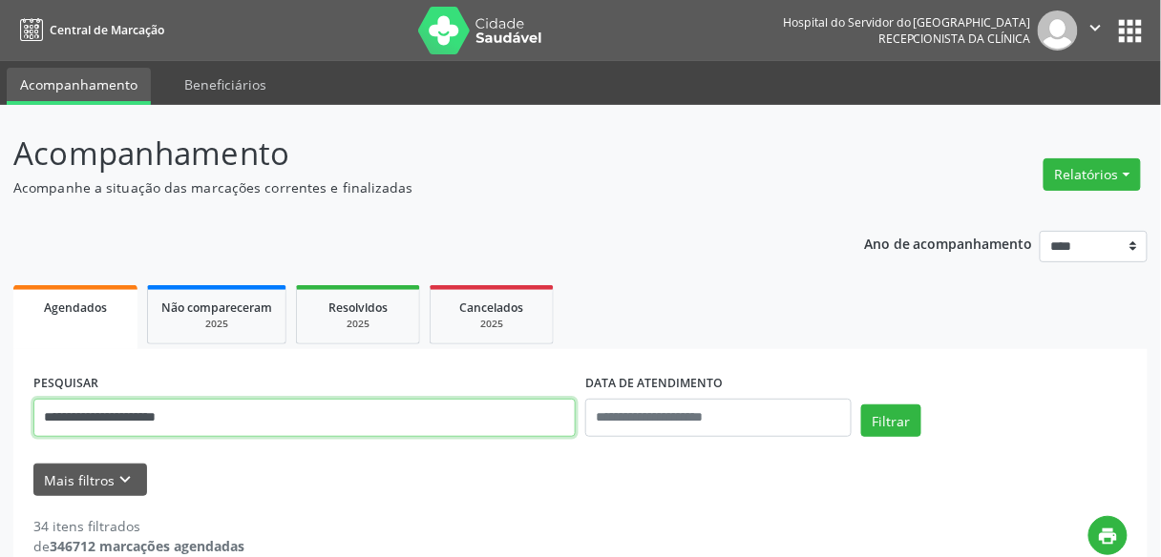
click at [193, 415] on input "**********" at bounding box center [304, 418] width 542 height 38
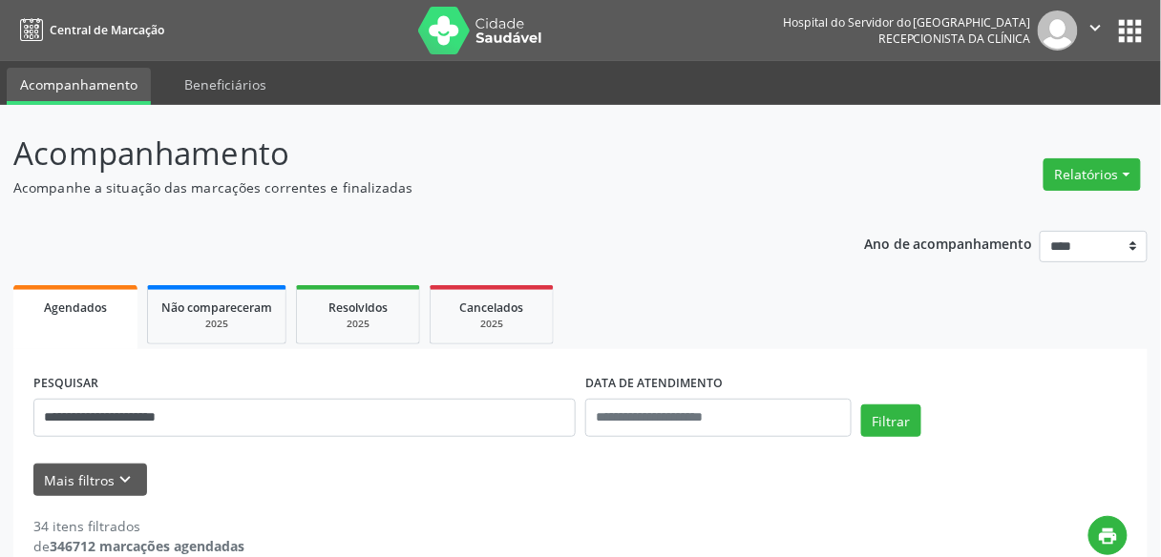
click at [210, 397] on div "**********" at bounding box center [305, 409] width 552 height 81
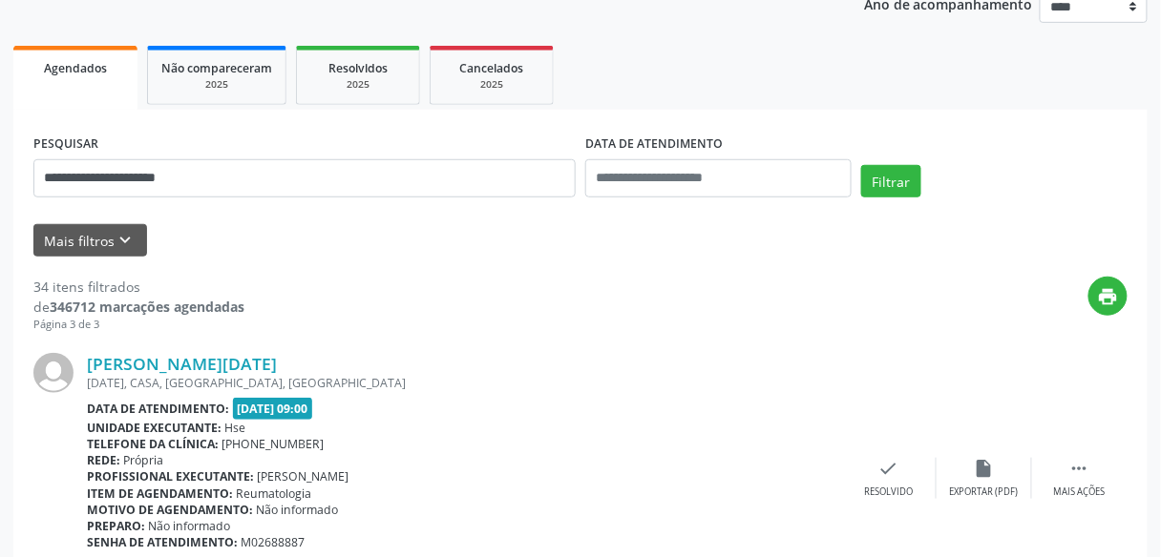
scroll to position [239, 0]
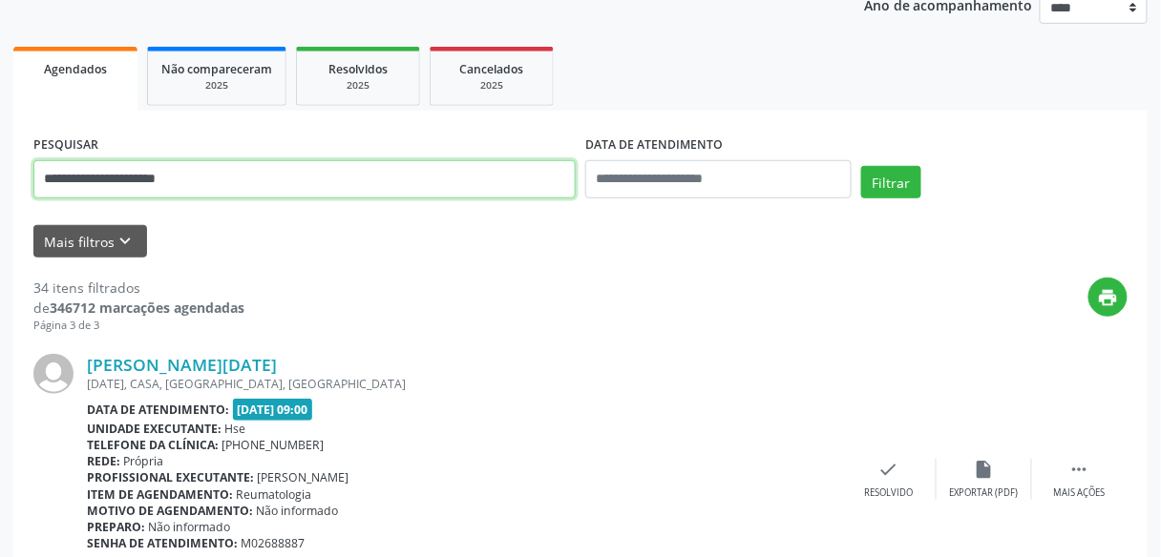
click at [236, 161] on input "**********" at bounding box center [304, 179] width 542 height 38
click at [861, 166] on button "Filtrar" at bounding box center [891, 182] width 60 height 32
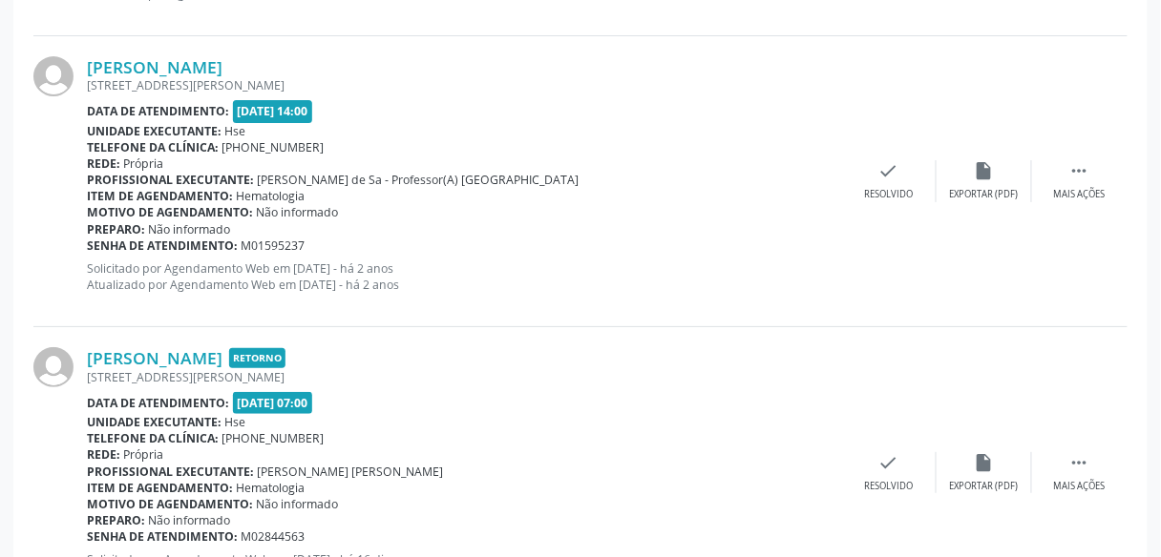
scroll to position [1794, 0]
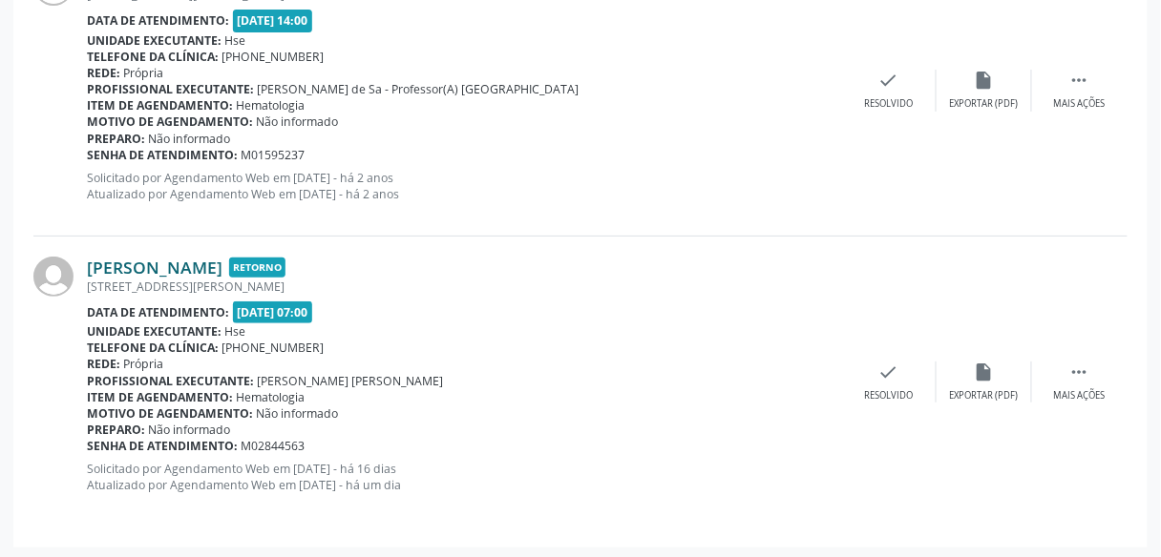
click at [222, 257] on link "[PERSON_NAME]" at bounding box center [155, 267] width 136 height 21
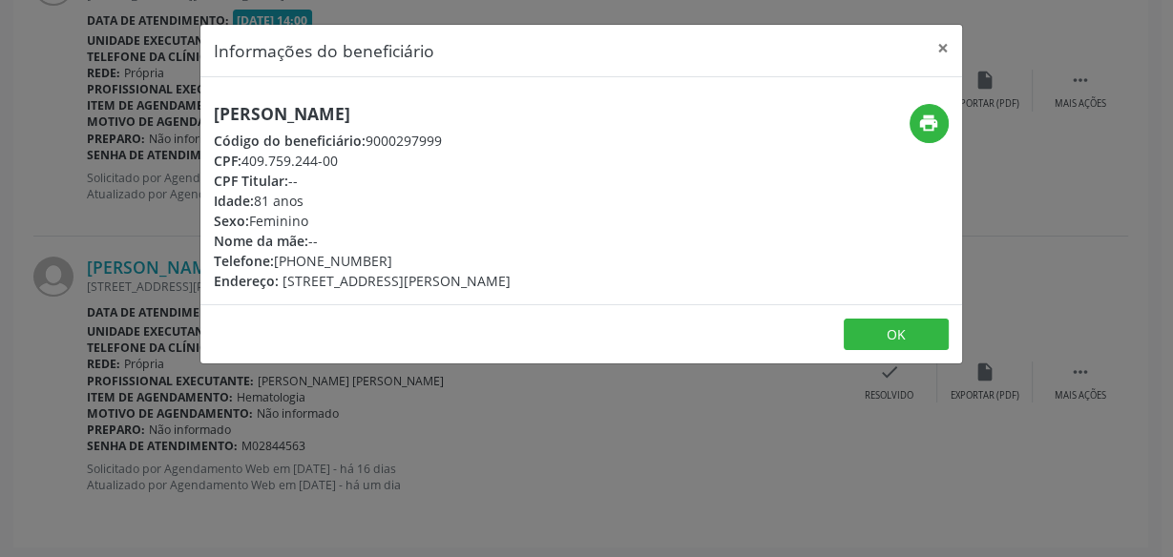
drag, startPoint x: 244, startPoint y: 254, endPoint x: 256, endPoint y: 255, distance: 11.5
click at [256, 255] on span "Telefone:" at bounding box center [244, 261] width 60 height 18
click at [923, 109] on button "print" at bounding box center [929, 123] width 39 height 39
click at [269, 121] on h5 "[PERSON_NAME]" at bounding box center [362, 114] width 297 height 20
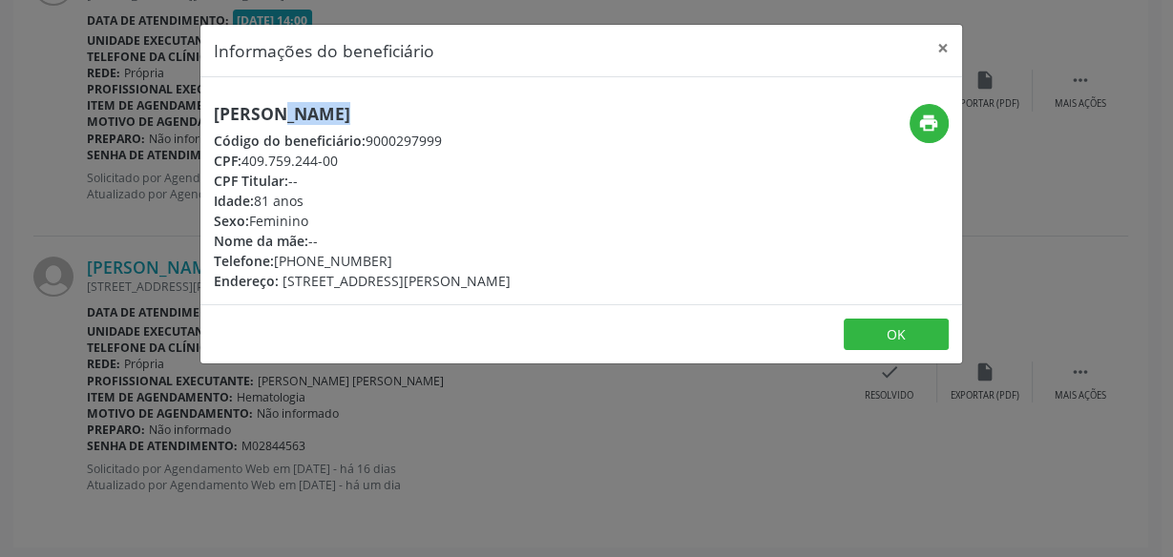
click at [269, 121] on h5 "[PERSON_NAME]" at bounding box center [362, 114] width 297 height 20
copy div "[PERSON_NAME]"
click at [129, 378] on div "Informações do beneficiário × [PERSON_NAME] Código do beneficiário: 9000297999 …" at bounding box center [586, 278] width 1173 height 557
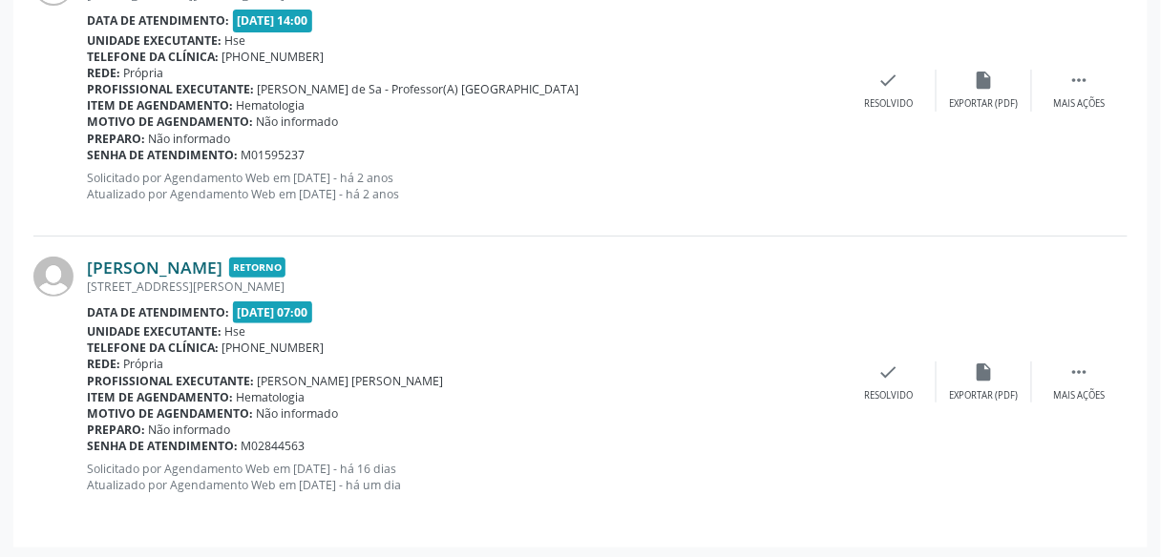
click at [222, 259] on link "[PERSON_NAME]" at bounding box center [155, 267] width 136 height 21
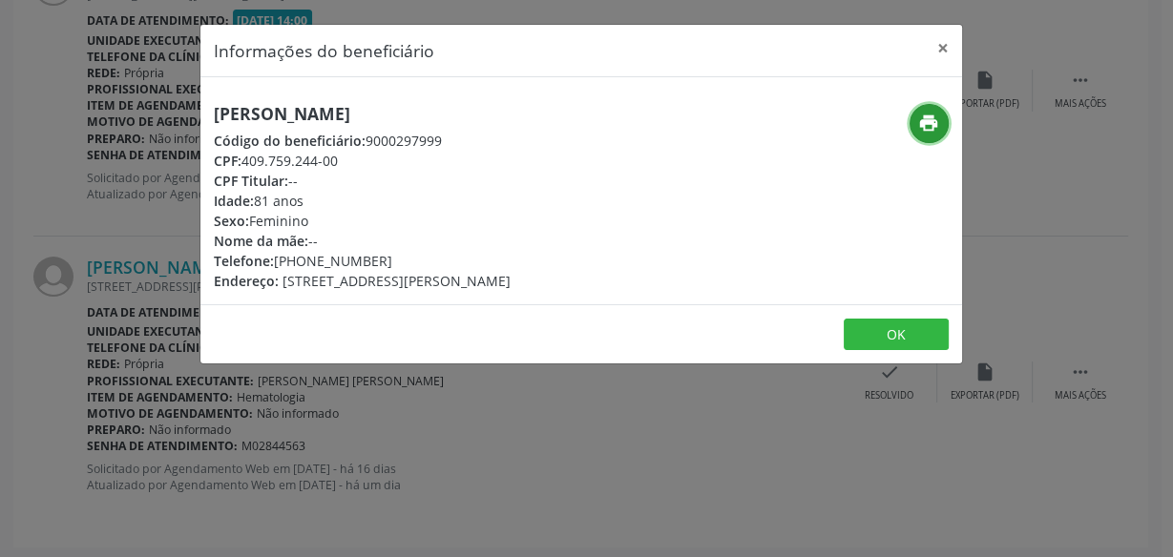
click at [918, 127] on icon "print" at bounding box center [928, 123] width 21 height 21
click at [110, 187] on div "Informações do beneficiário × [PERSON_NAME] Código do beneficiário: 9000297999 …" at bounding box center [586, 278] width 1173 height 557
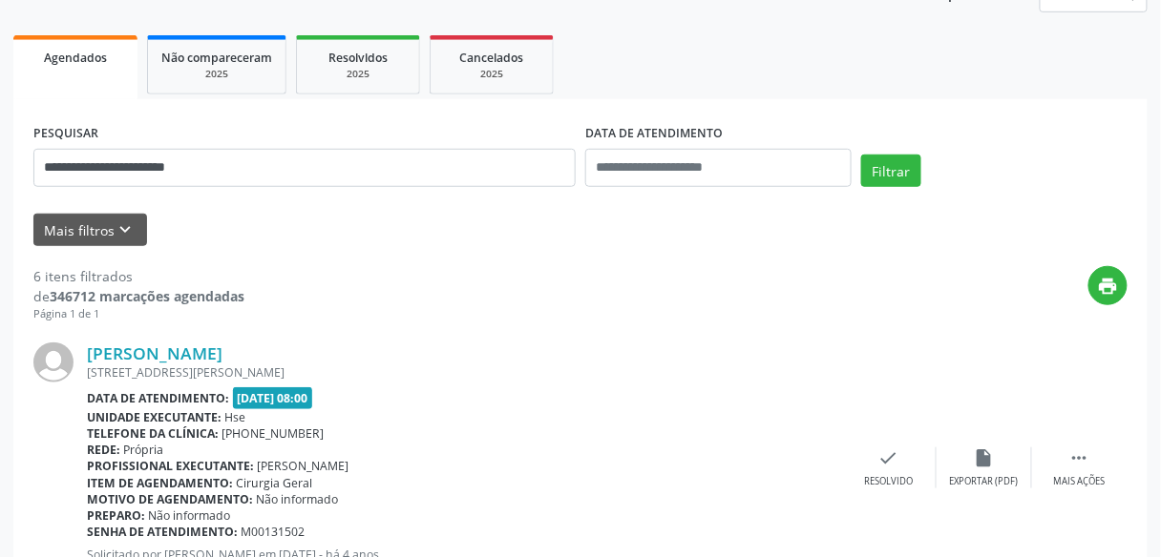
scroll to position [0, 0]
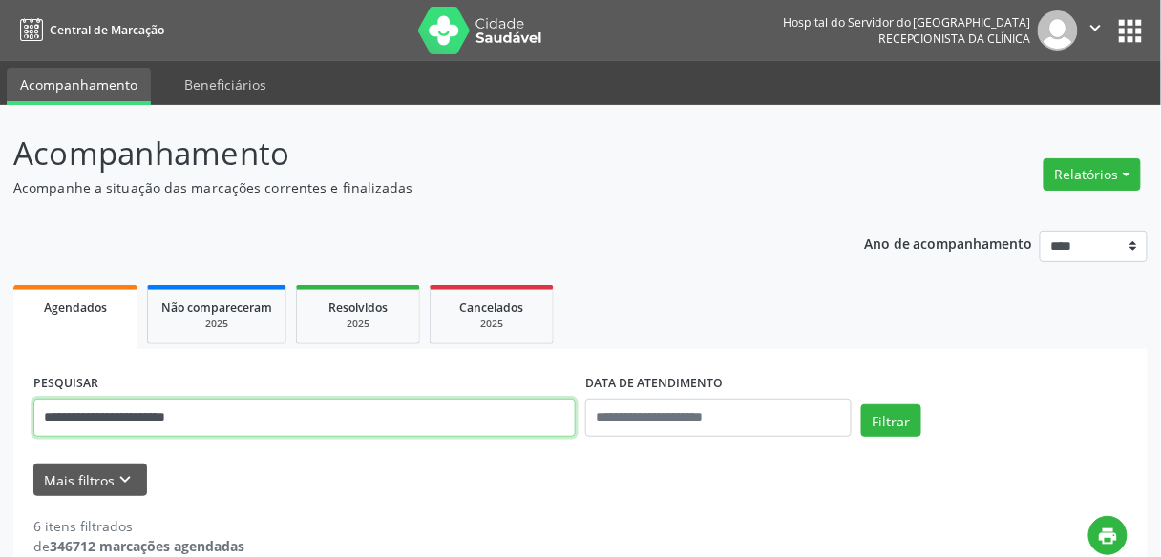
drag, startPoint x: 283, startPoint y: 435, endPoint x: 290, endPoint y: 429, distance: 10.1
click at [290, 429] on input "**********" at bounding box center [304, 418] width 542 height 38
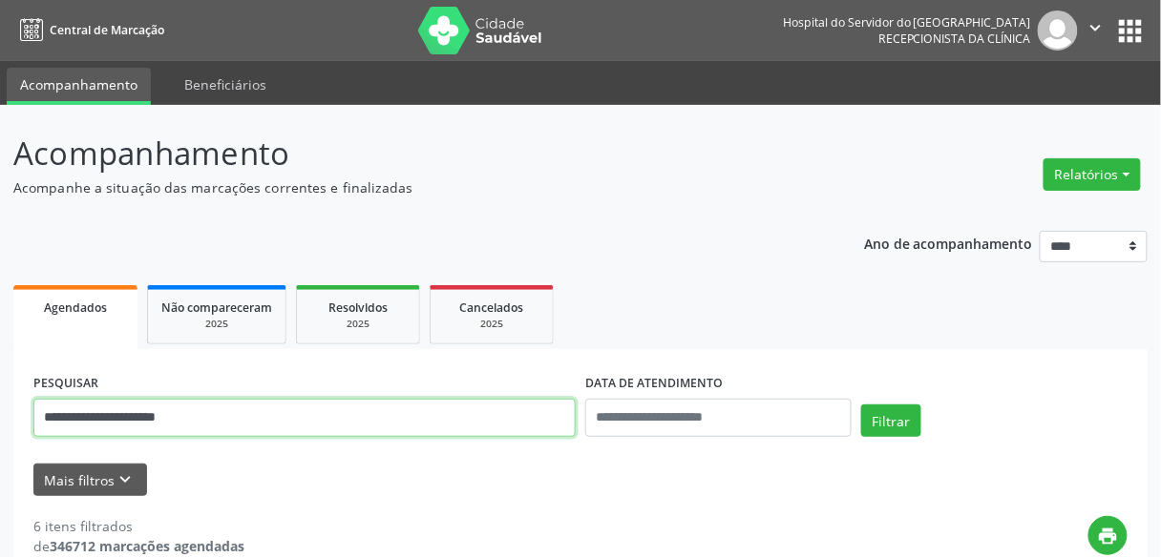
type input "**********"
click at [861, 405] on button "Filtrar" at bounding box center [891, 421] width 60 height 32
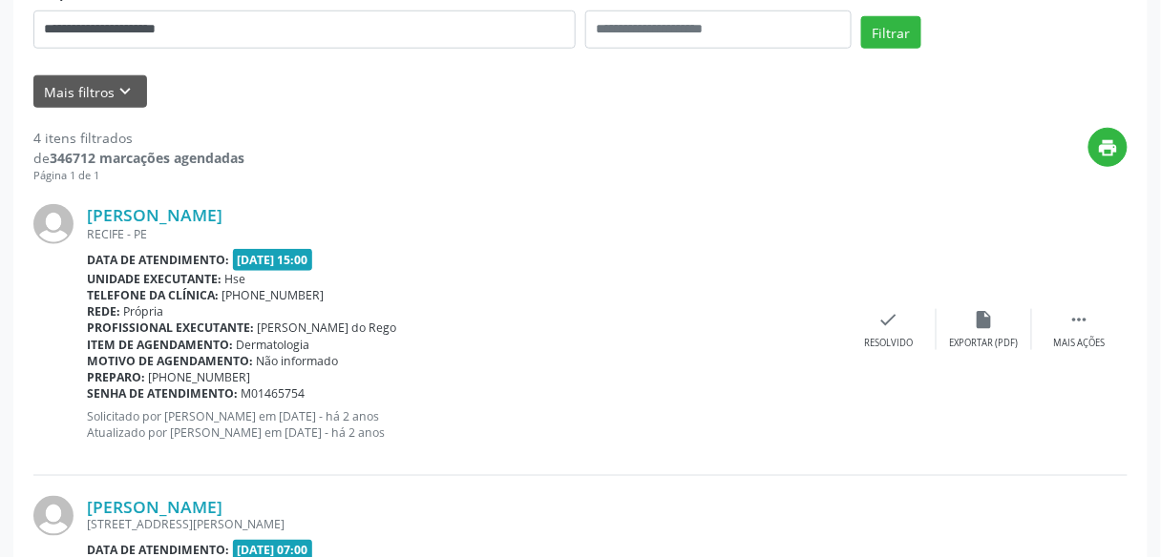
scroll to position [1211, 0]
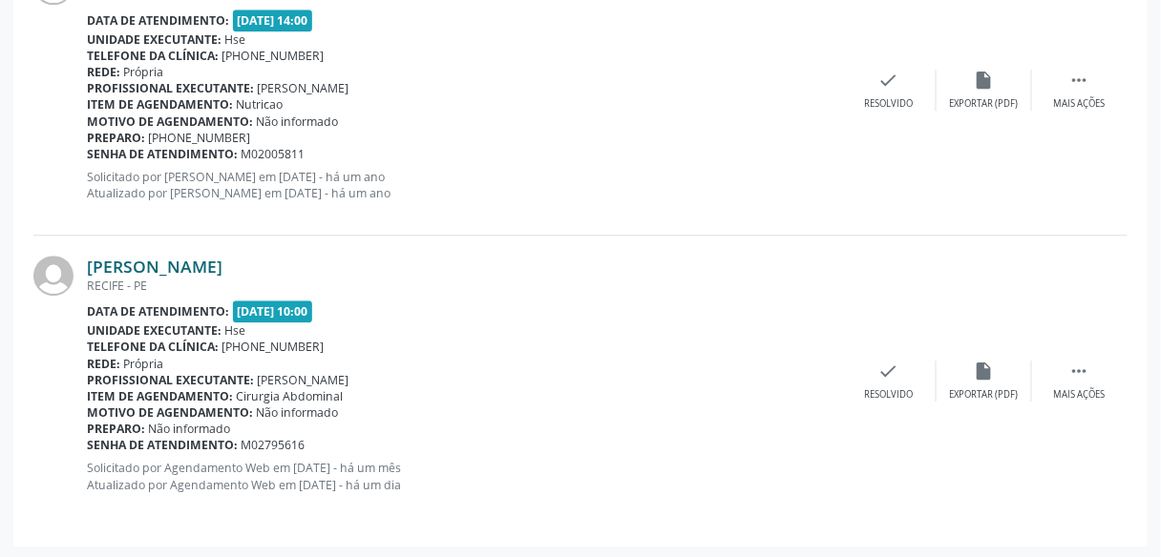
click at [222, 274] on link "[PERSON_NAME]" at bounding box center [155, 266] width 136 height 21
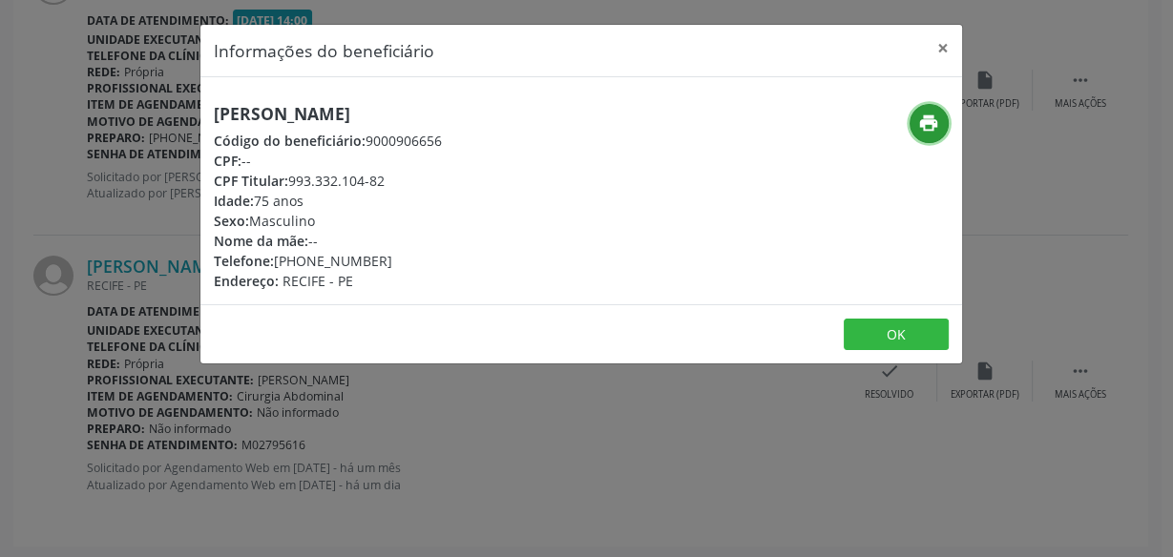
click at [939, 124] on button "print" at bounding box center [929, 123] width 39 height 39
click at [277, 116] on h5 "[PERSON_NAME]" at bounding box center [328, 114] width 228 height 20
copy div "[PERSON_NAME]"
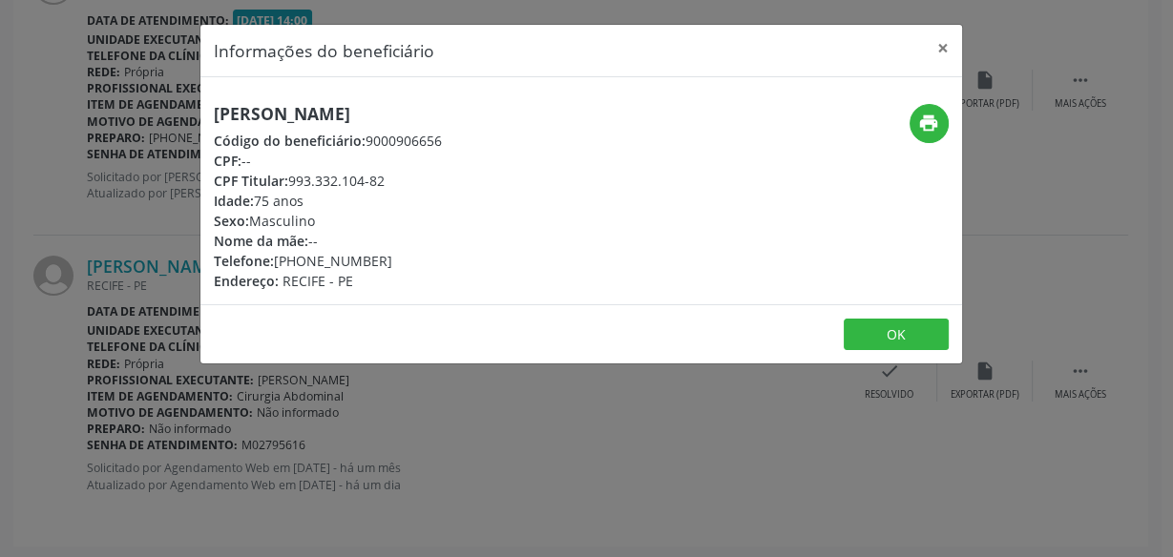
click at [110, 267] on div "Informações do beneficiário × [PERSON_NAME] Código do beneficiário: 9000906656 …" at bounding box center [586, 278] width 1173 height 557
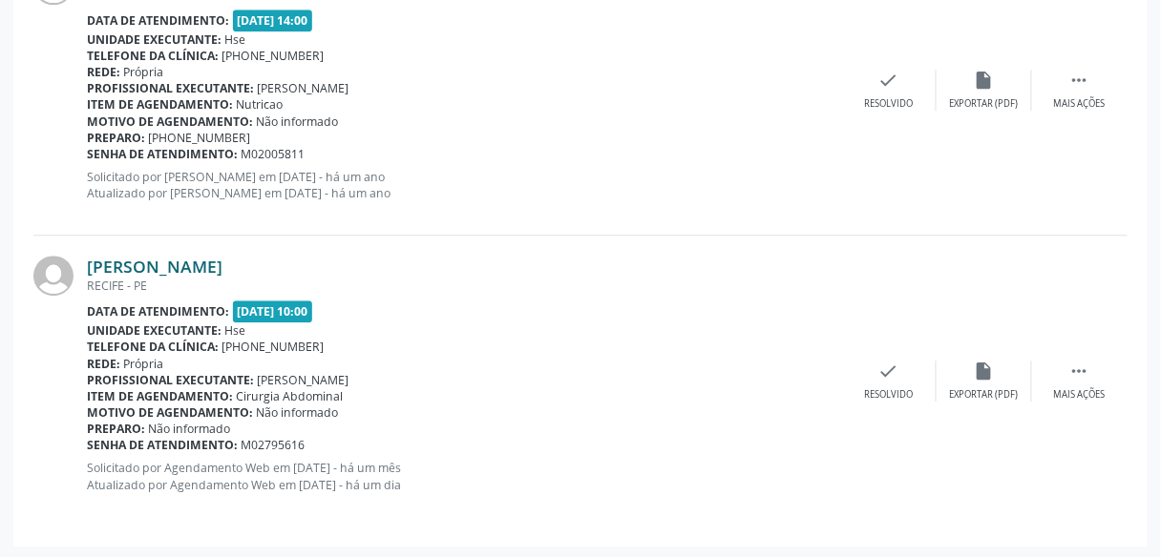
click at [222, 259] on link "[PERSON_NAME]" at bounding box center [155, 266] width 136 height 21
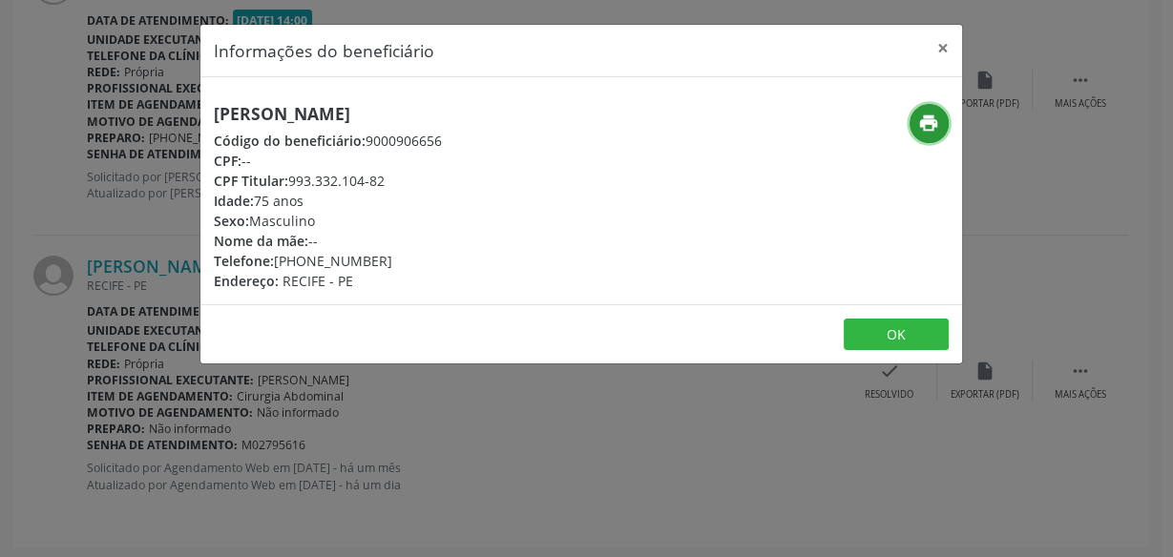
click at [937, 127] on icon "print" at bounding box center [928, 123] width 21 height 21
click at [114, 116] on div "Informações do beneficiário × [PERSON_NAME] Código do beneficiário: 9000906656 …" at bounding box center [586, 278] width 1173 height 557
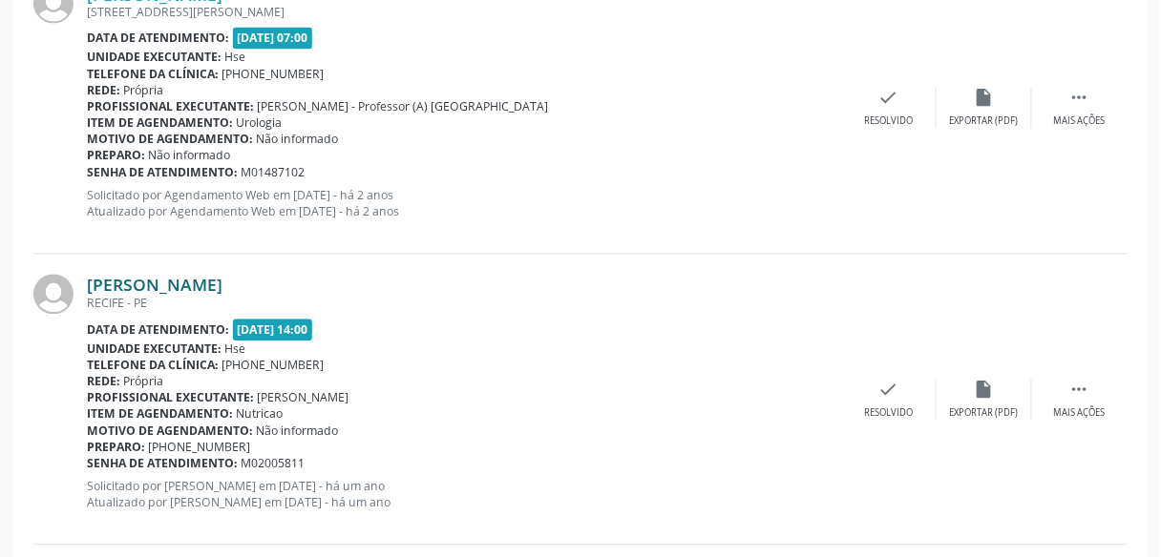
scroll to position [897, 0]
